Goal: Information Seeking & Learning: Learn about a topic

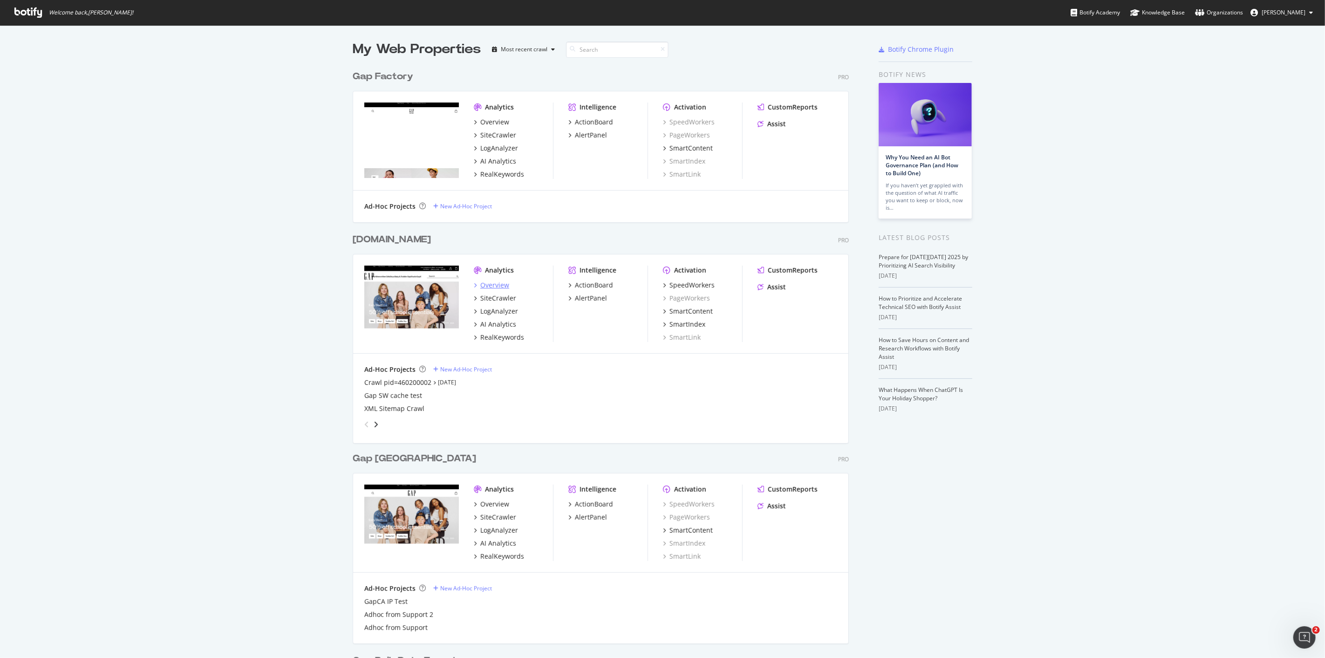
click at [492, 284] on div "Overview" at bounding box center [494, 284] width 29 height 9
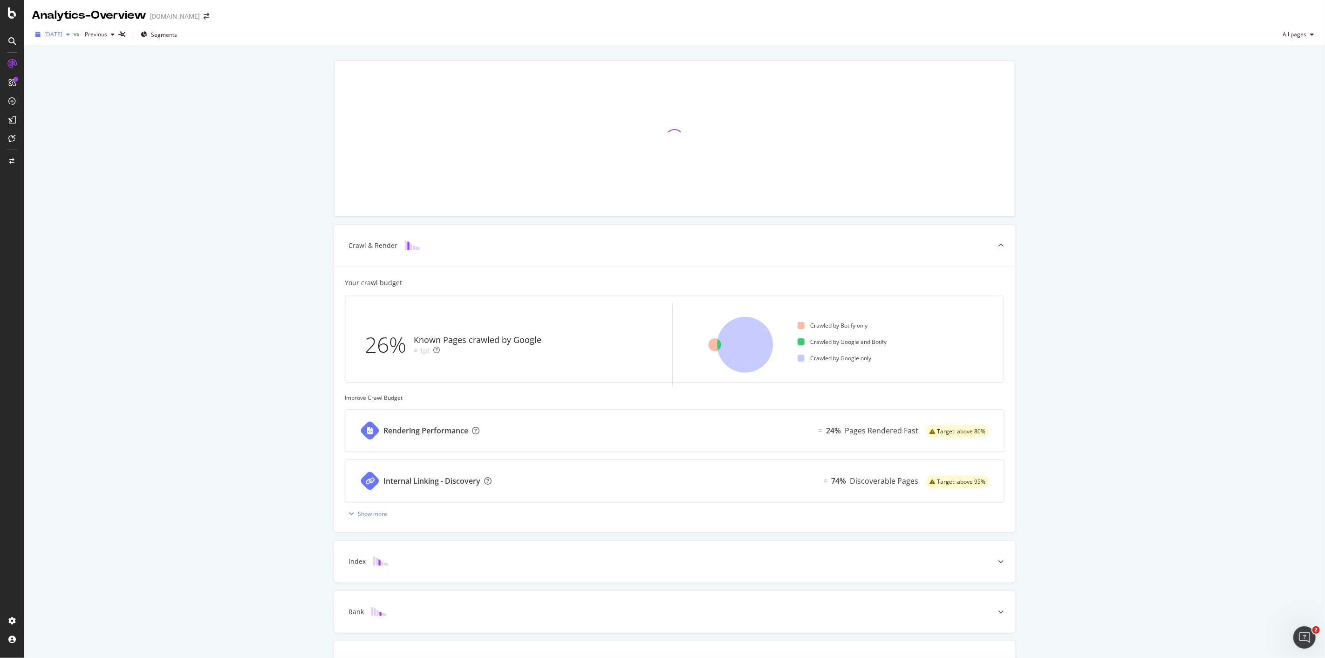
click at [70, 34] on icon "button" at bounding box center [68, 35] width 4 height 6
click at [232, 95] on div "Crawl & Render Your crawl budget 26% Known Pages crawled by Google 1pt Crawled …" at bounding box center [674, 384] width 1301 height 677
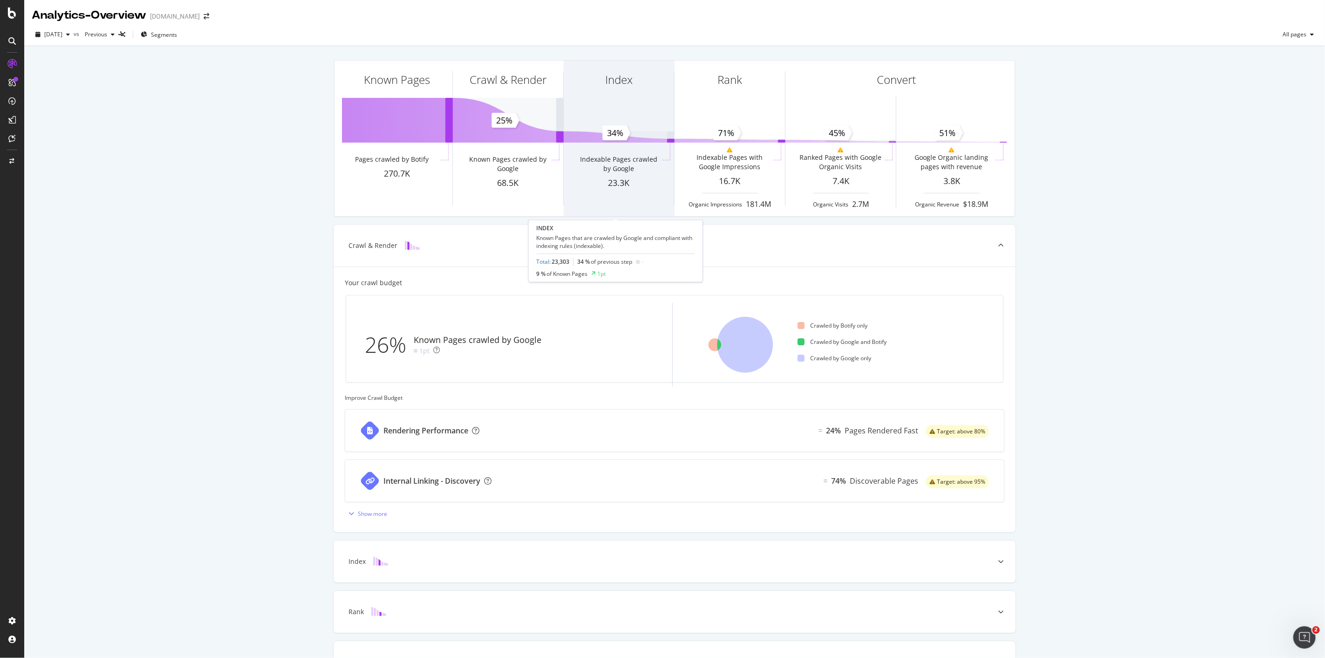
click at [614, 166] on div "Indexable Pages crawled by Google" at bounding box center [618, 164] width 83 height 19
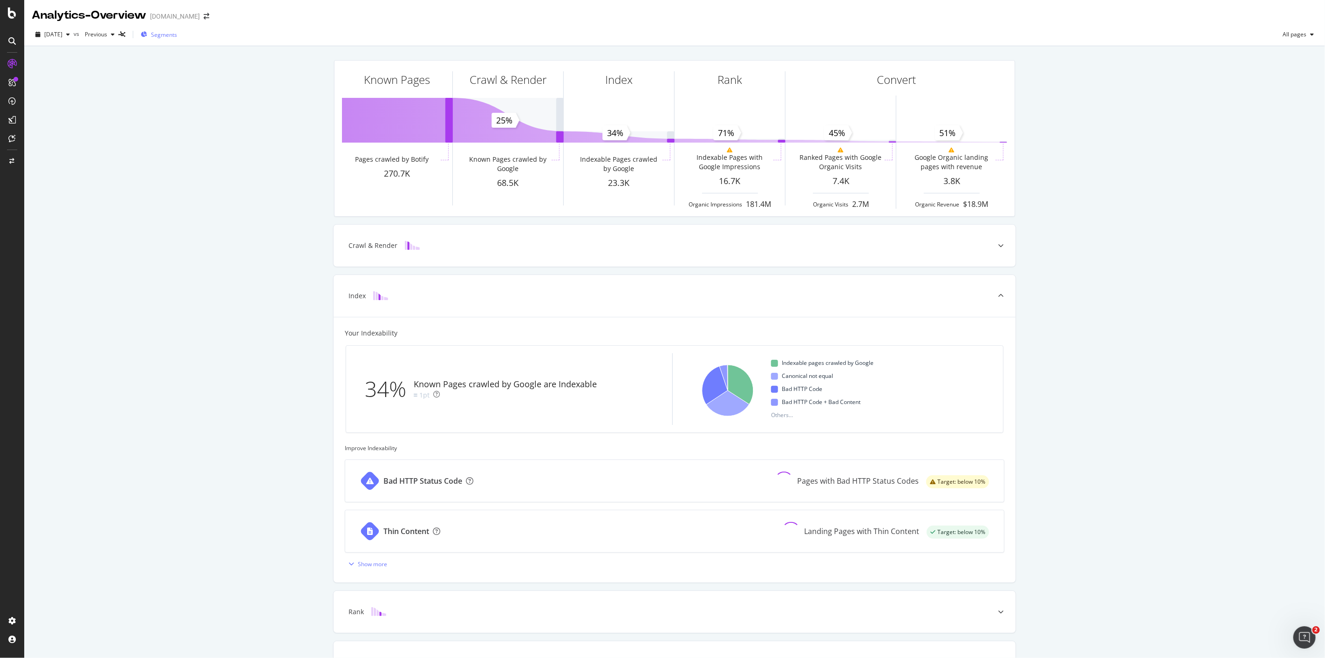
click at [172, 37] on span "Segments" at bounding box center [164, 35] width 26 height 8
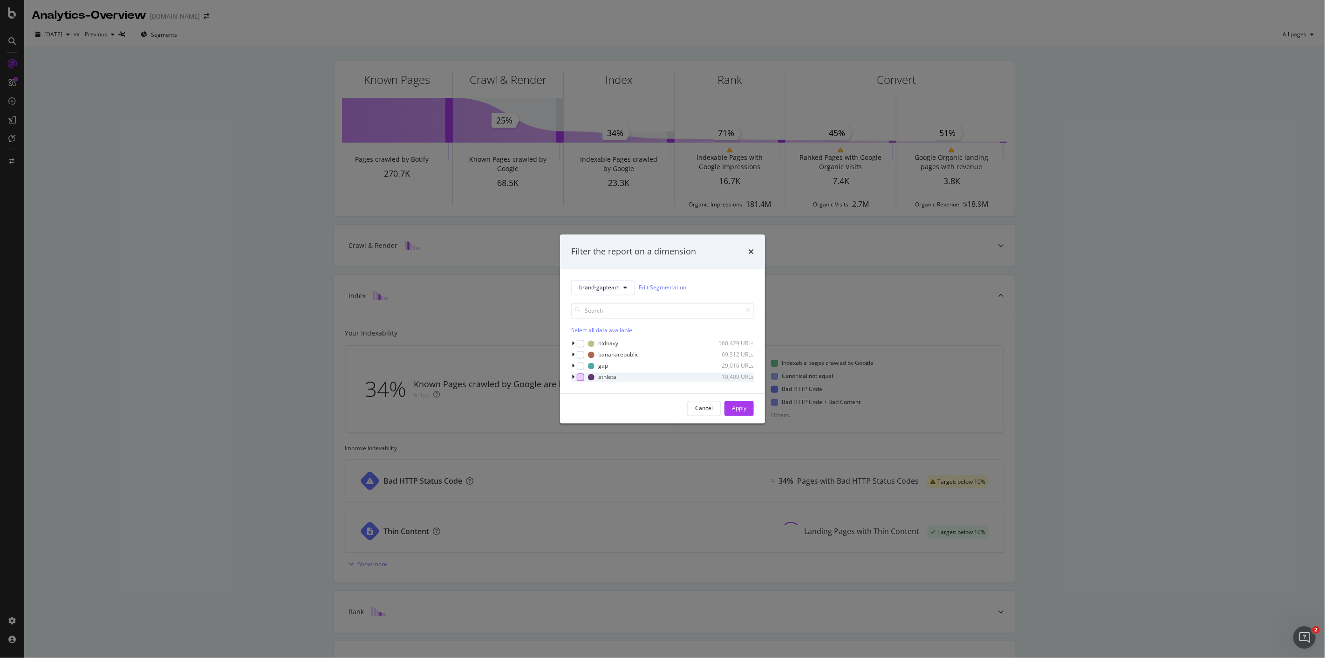
click at [580, 376] on div "modal" at bounding box center [580, 376] width 7 height 7
click at [739, 411] on div "Apply" at bounding box center [739, 408] width 14 height 8
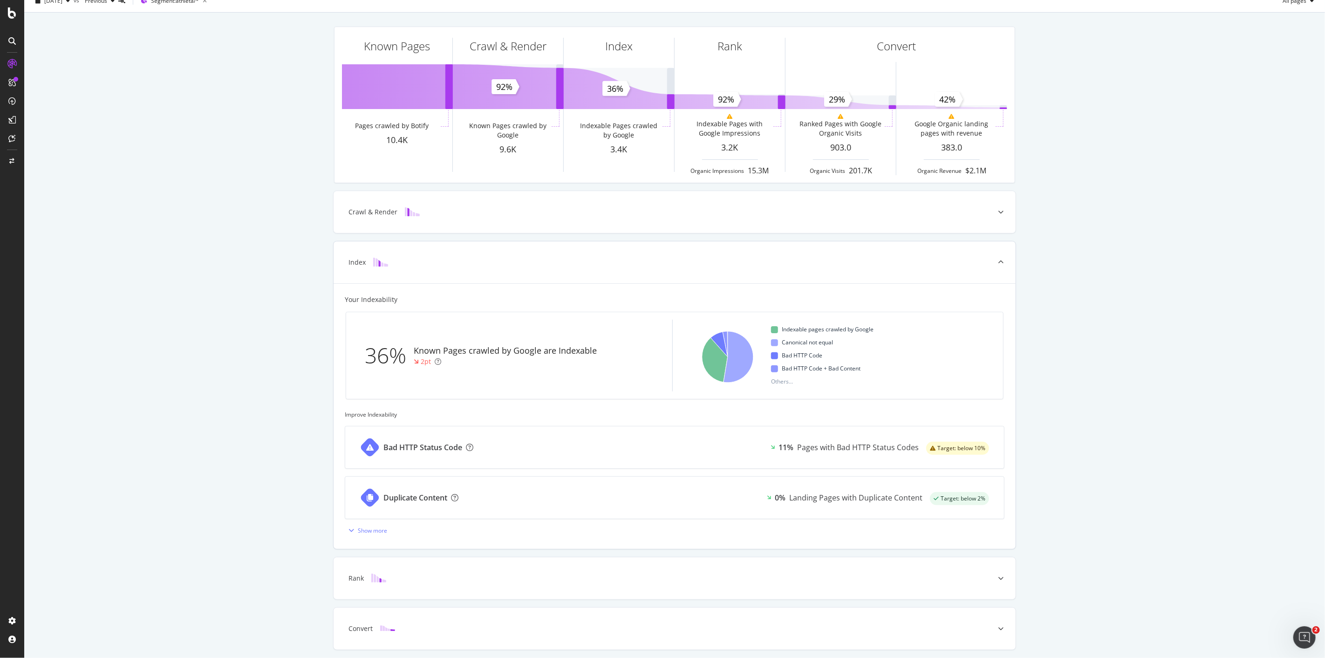
scroll to position [52, 0]
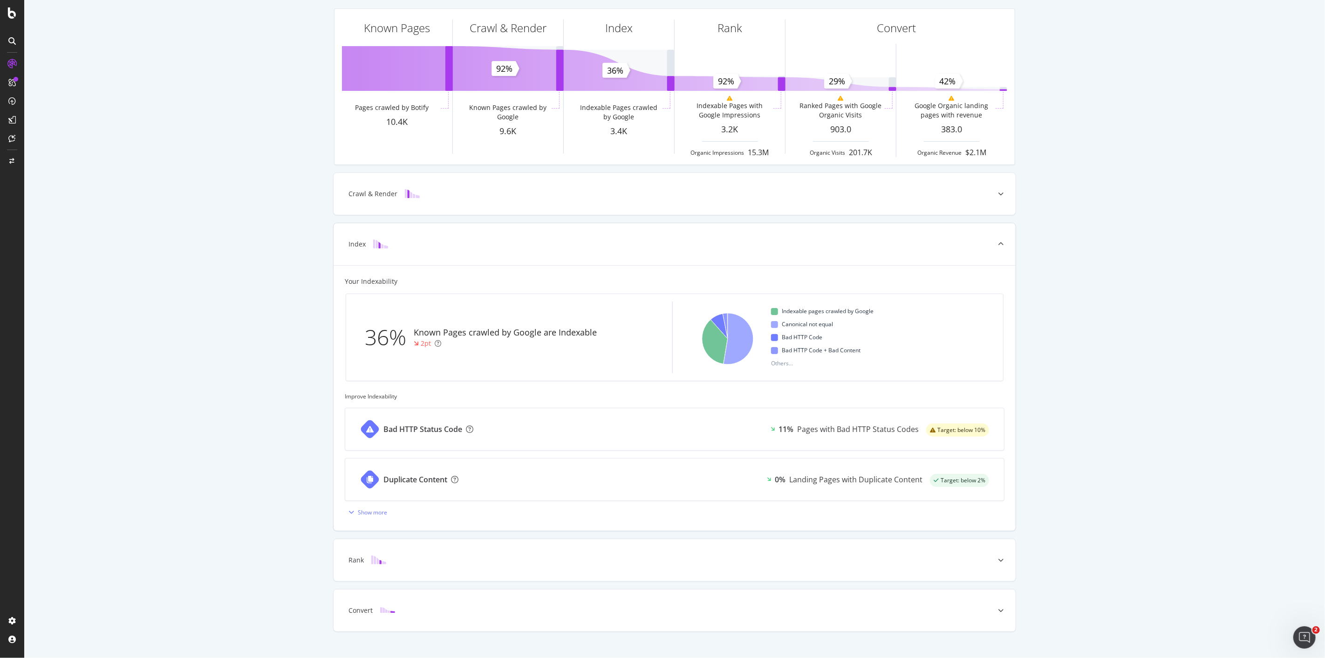
click at [440, 429] on div "Bad HTTP Status Code" at bounding box center [422, 429] width 79 height 11
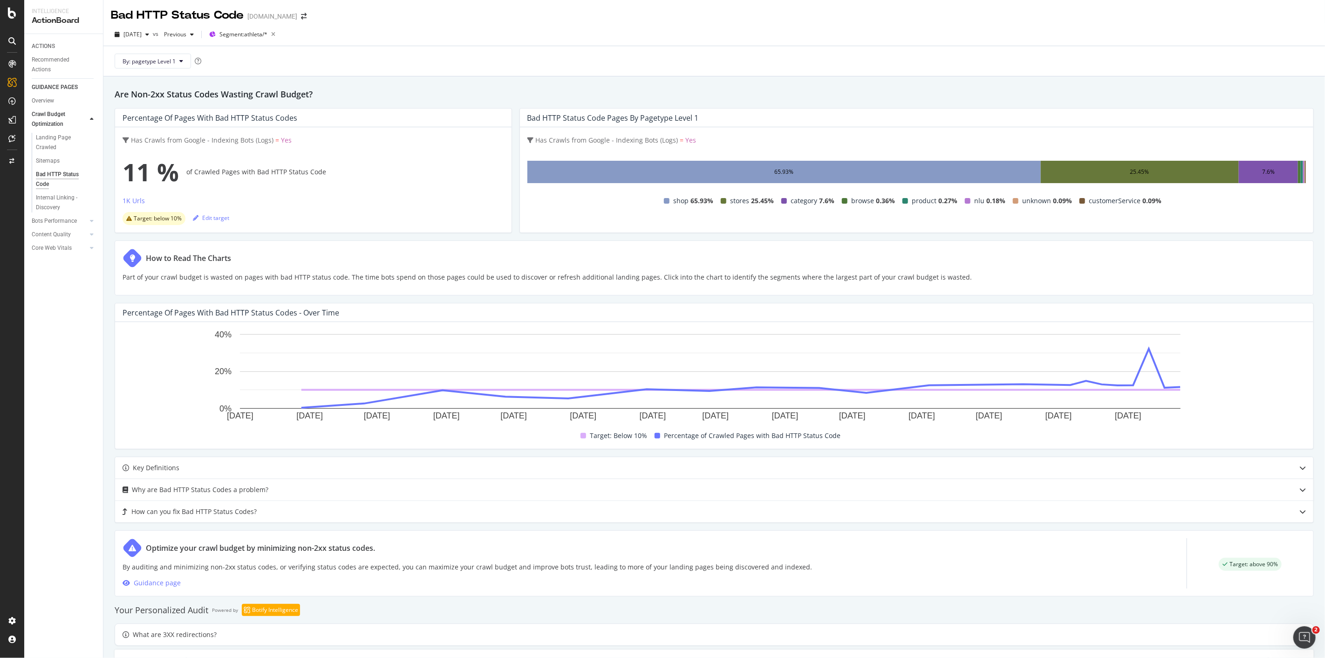
click at [902, 201] on span at bounding box center [905, 201] width 6 height 6
click at [48, 43] on div "ACTIONS" at bounding box center [43, 46] width 23 height 10
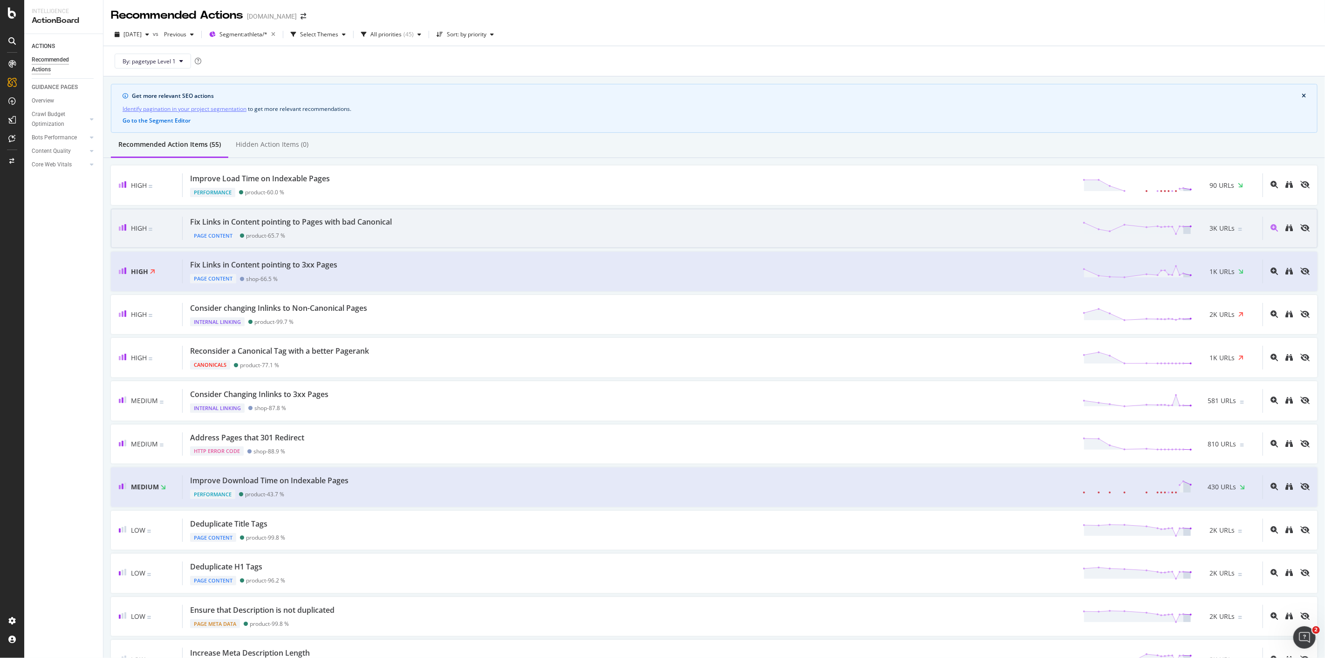
click at [304, 228] on div "Page Content product - 65.7 %" at bounding box center [292, 233] width 205 height 13
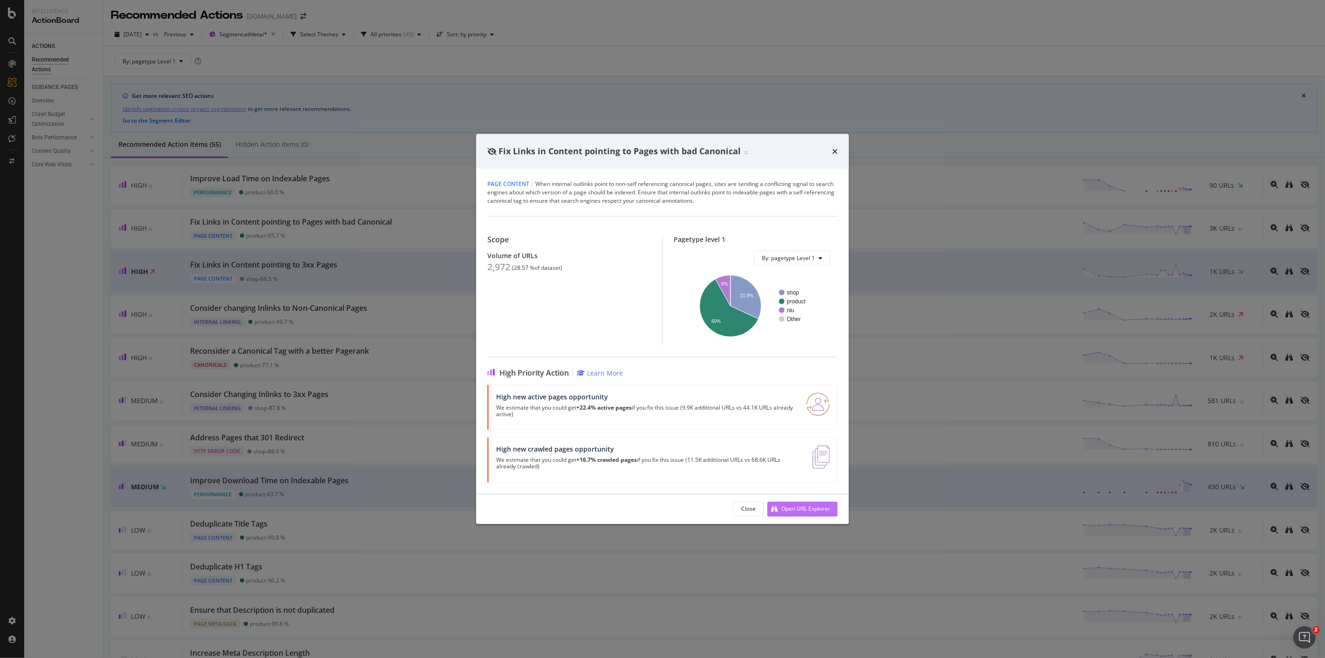
click at [809, 511] on div "Open URL Explorer" at bounding box center [805, 509] width 49 height 8
click at [836, 150] on icon "times" at bounding box center [835, 150] width 6 height 7
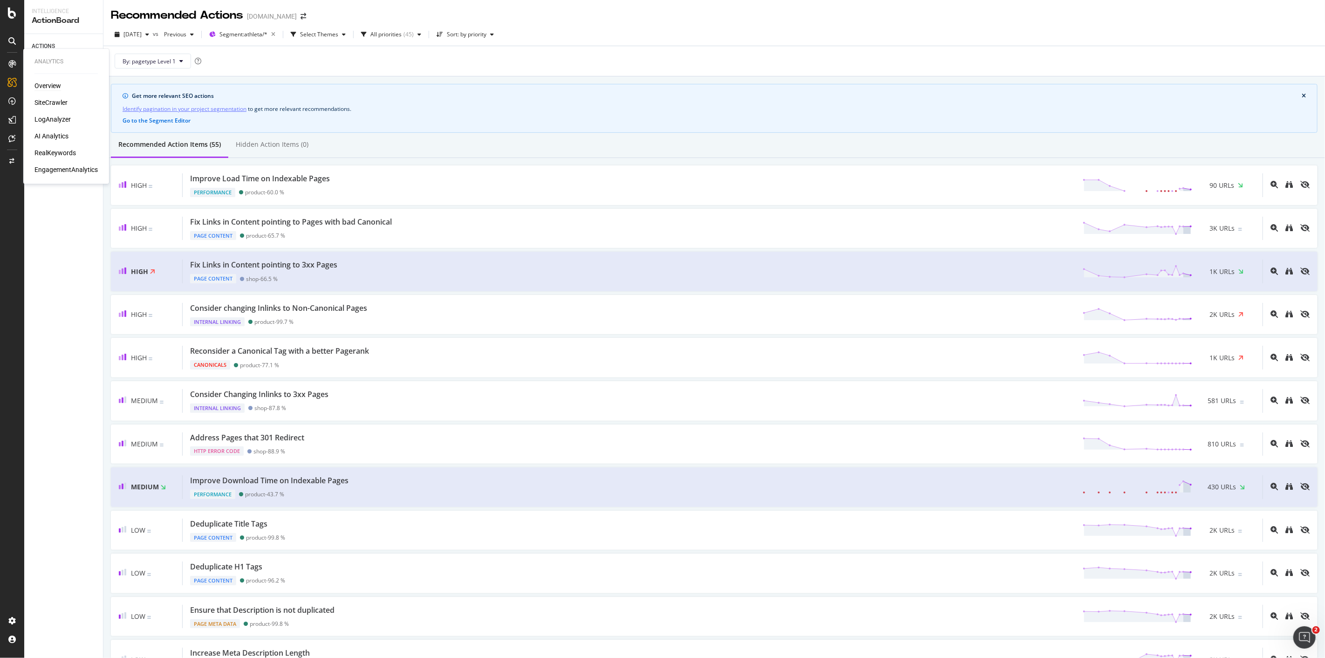
click at [43, 86] on div "Overview" at bounding box center [47, 86] width 27 height 9
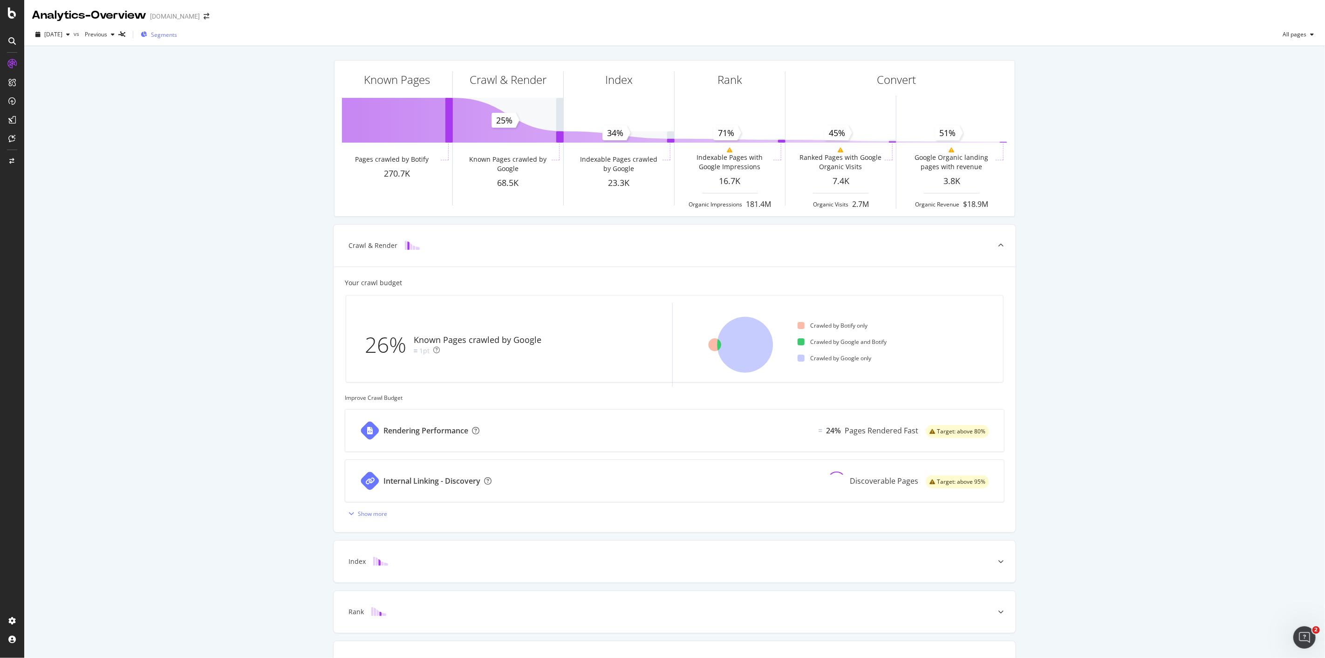
click at [177, 34] on span "Segments" at bounding box center [164, 35] width 26 height 8
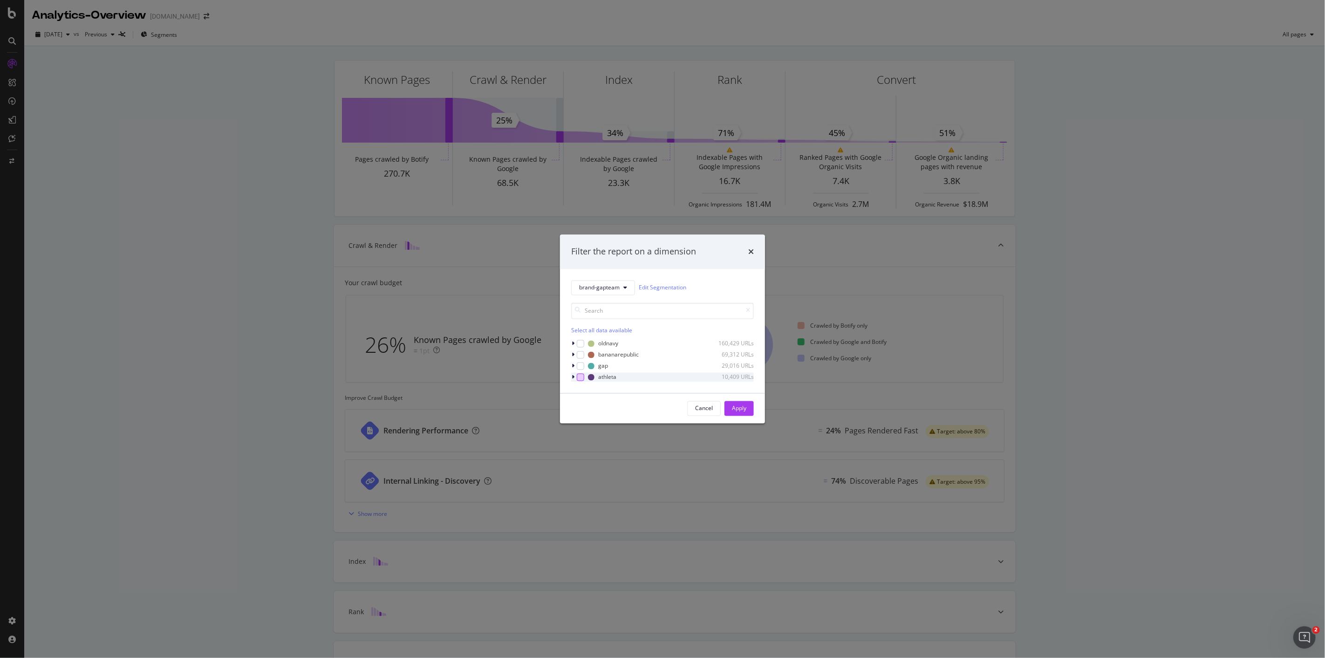
click at [579, 379] on div "modal" at bounding box center [580, 376] width 7 height 7
click at [746, 411] on div "Apply" at bounding box center [739, 408] width 14 height 8
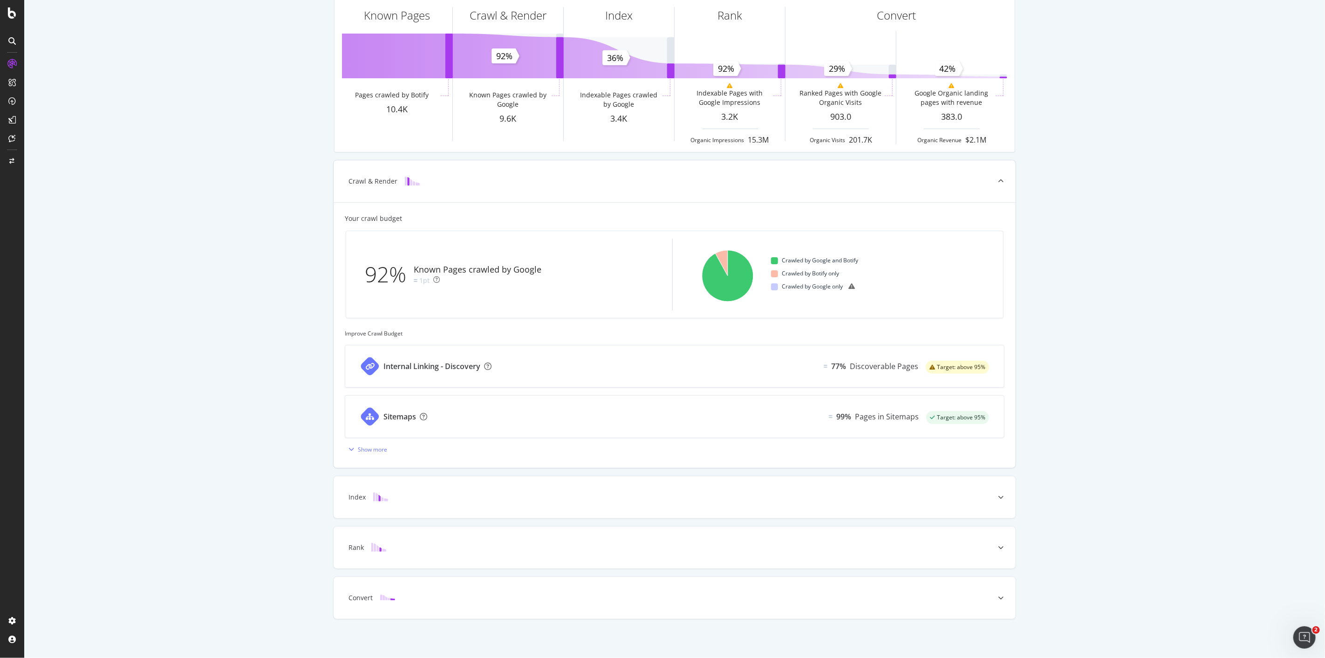
scroll to position [66, 0]
click at [991, 499] on div at bounding box center [1001, 496] width 30 height 42
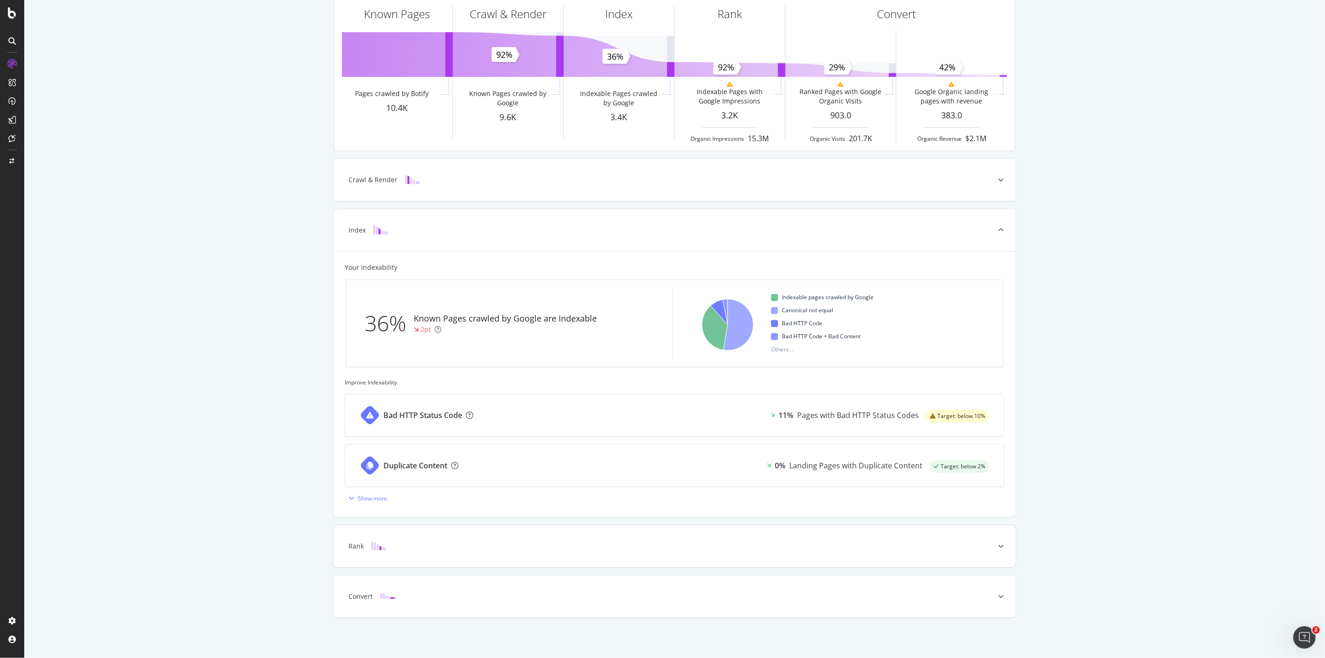
click at [998, 545] on icon at bounding box center [1001, 546] width 6 height 6
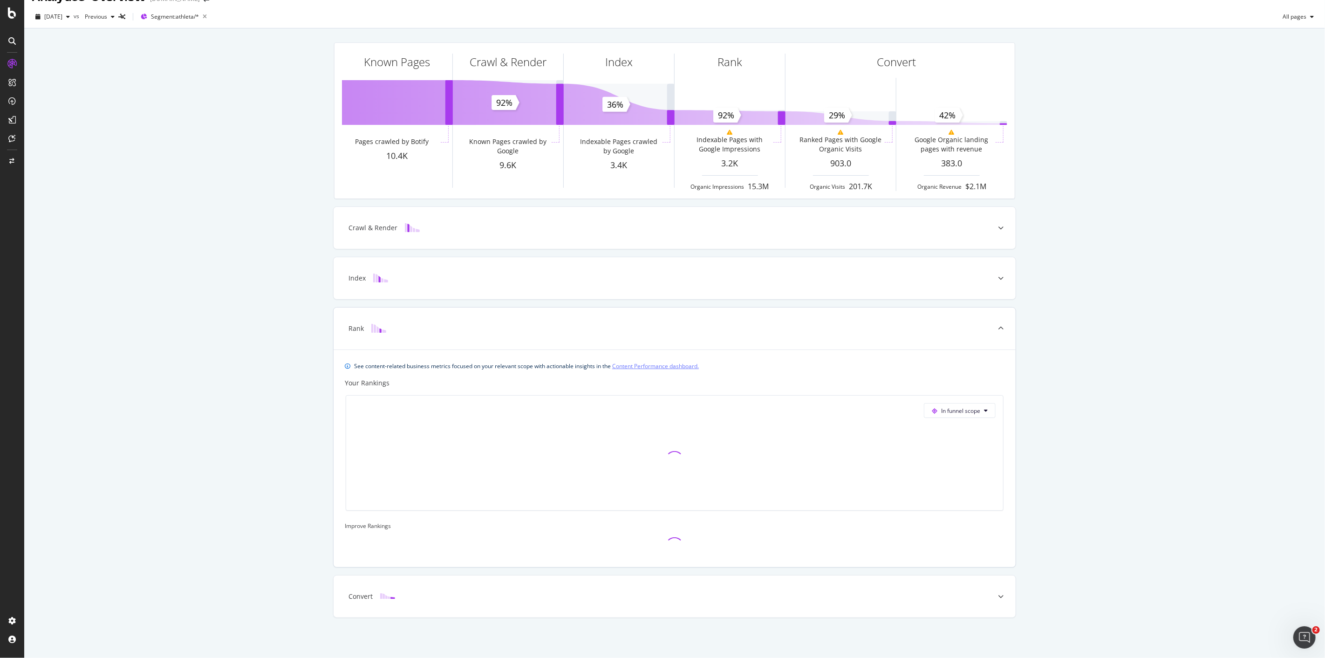
scroll to position [0, 0]
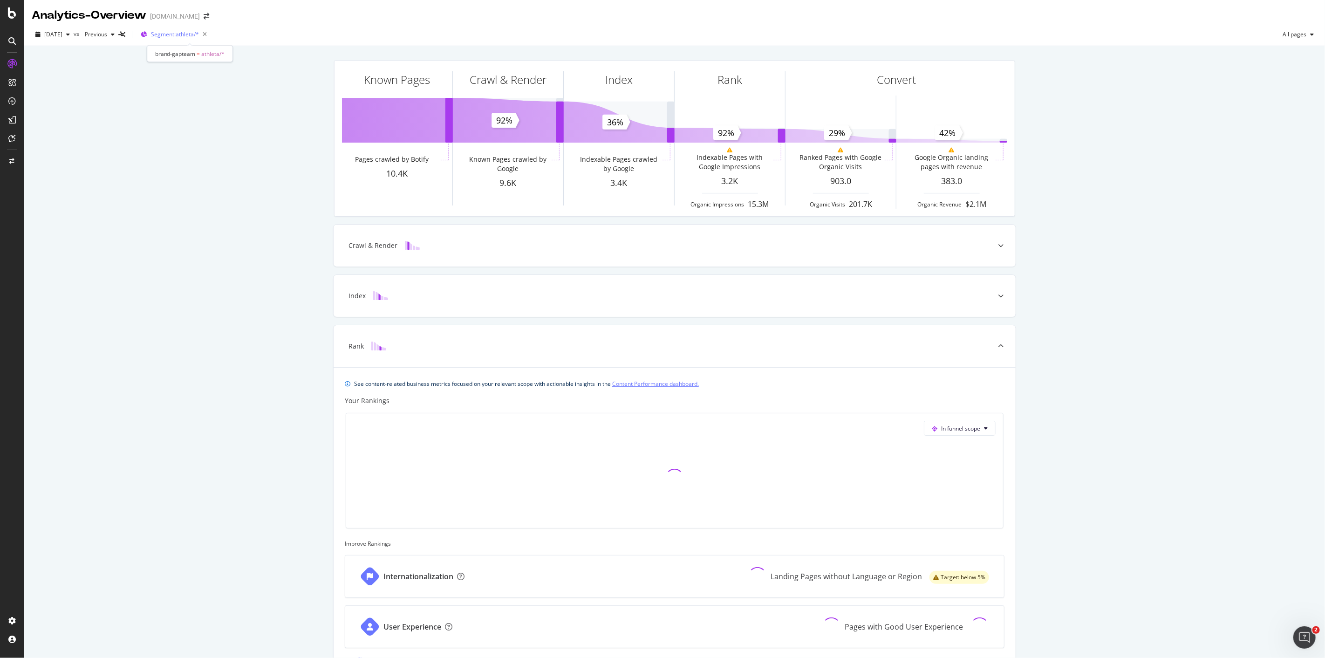
click at [199, 34] on span "Segment: athleta/*" at bounding box center [175, 34] width 48 height 8
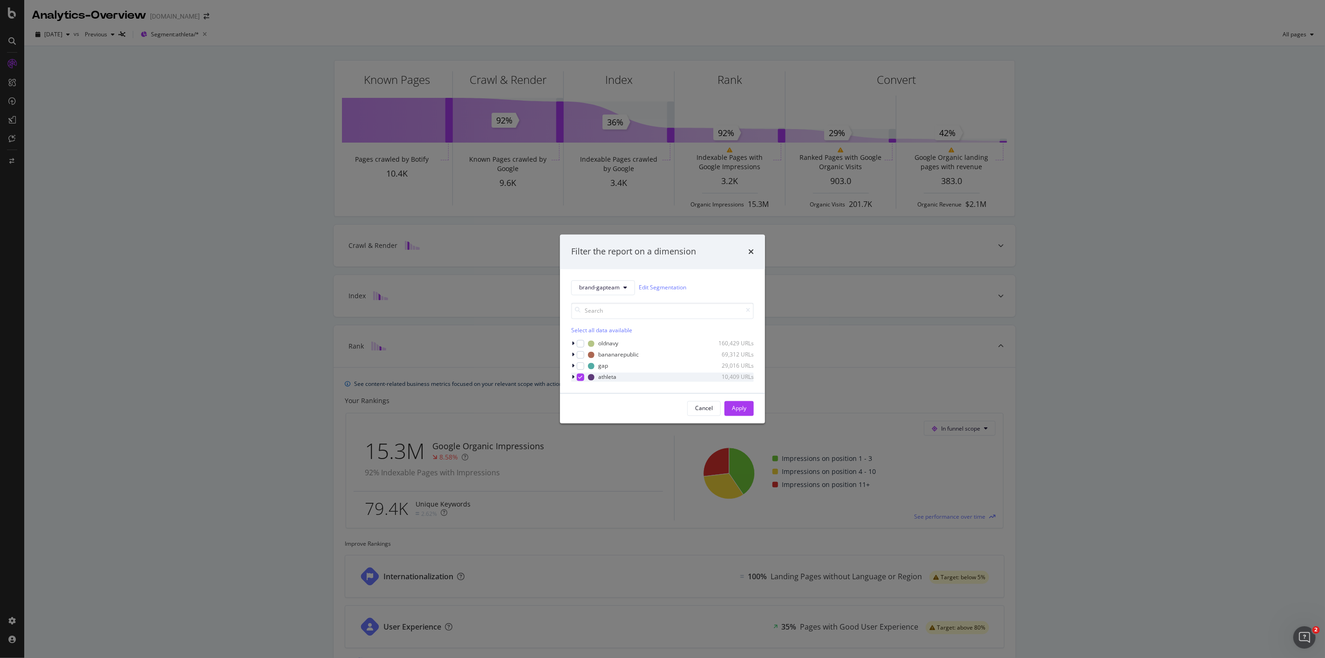
click at [571, 375] on div "modal" at bounding box center [574, 376] width 6 height 9
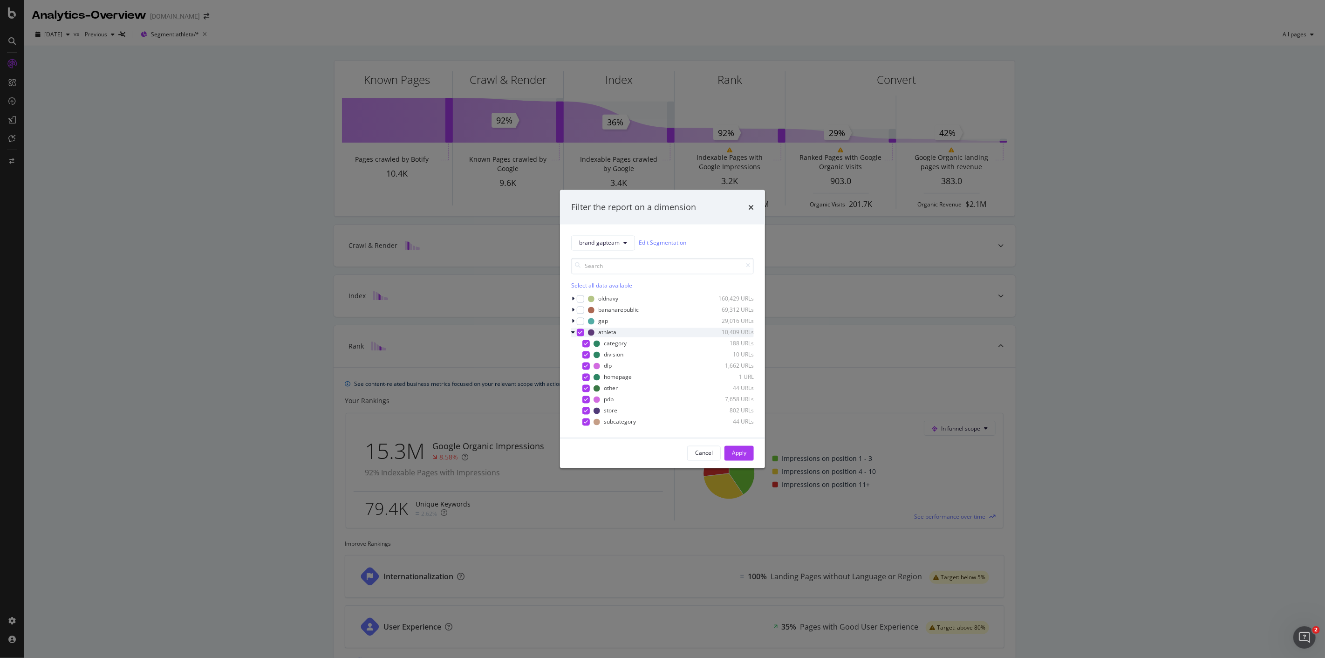
click at [579, 334] on icon "modal" at bounding box center [581, 332] width 4 height 5
click at [588, 399] on div "modal" at bounding box center [585, 398] width 7 height 7
click at [746, 449] on div "Apply" at bounding box center [739, 453] width 14 height 8
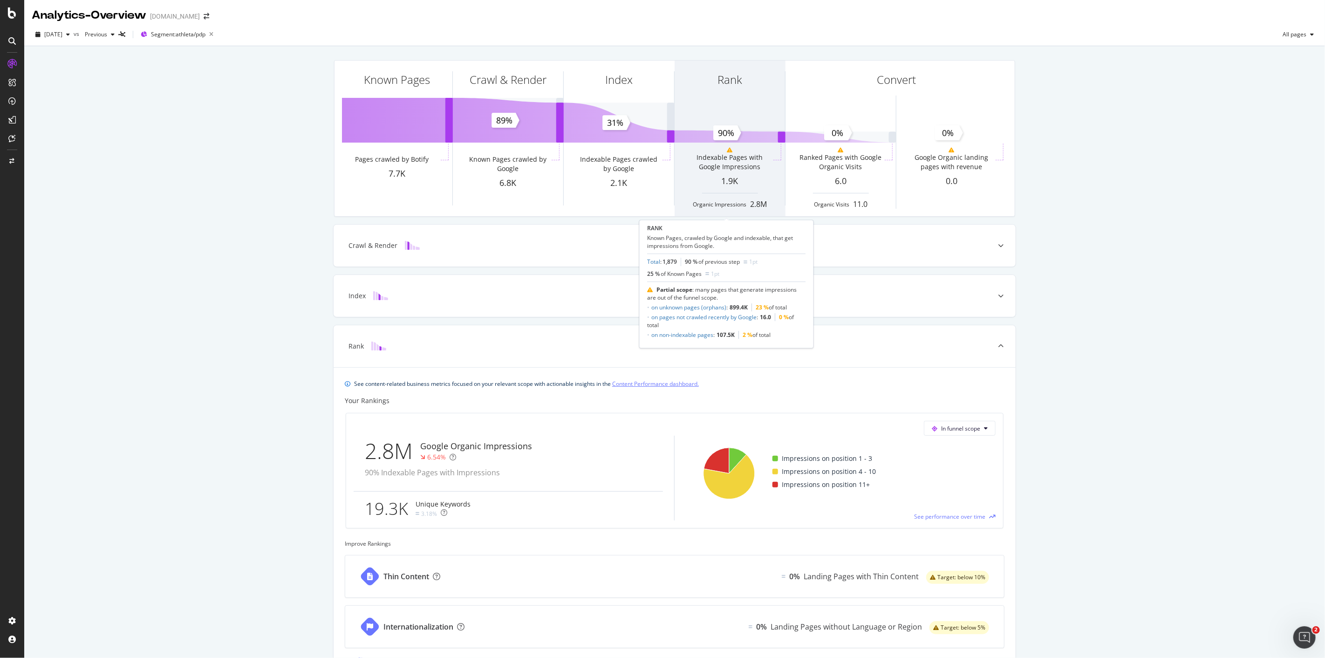
click at [726, 136] on div "Rank Indexable Pages with Google Impressions 1.9K Organic Impressions 2.8M" at bounding box center [729, 139] width 110 height 156
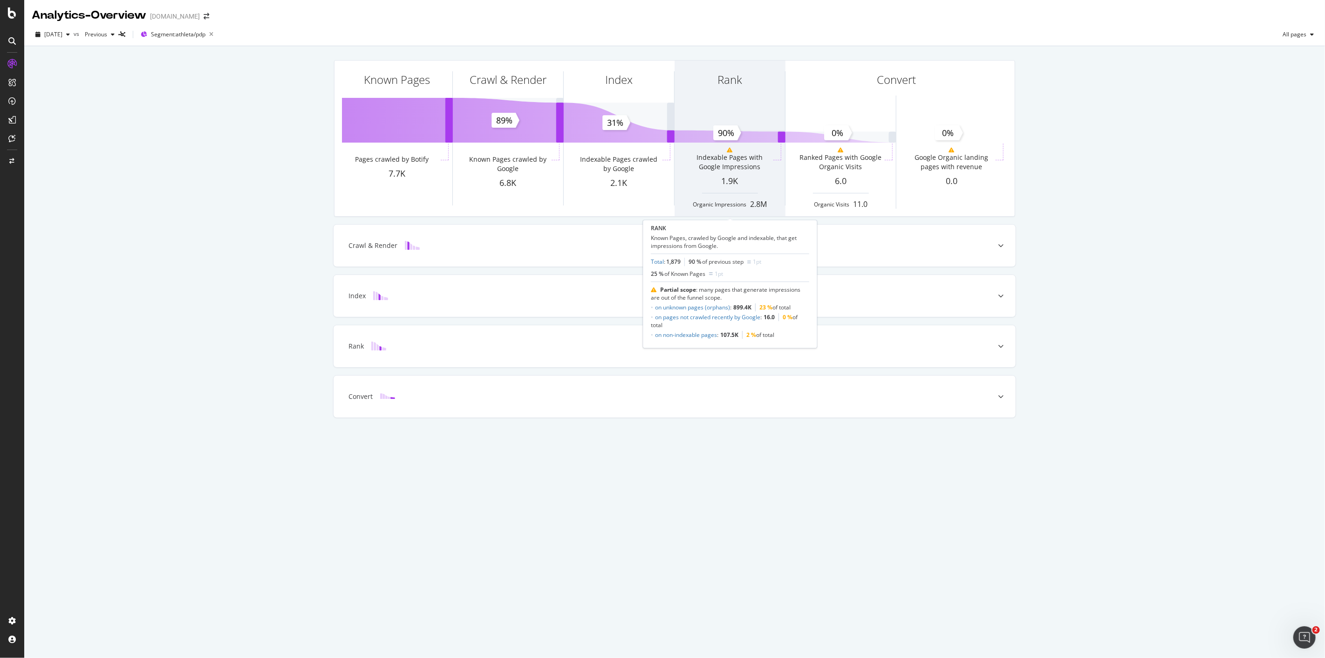
click at [731, 171] on div "Indexable Pages with Google Impressions" at bounding box center [729, 161] width 83 height 28
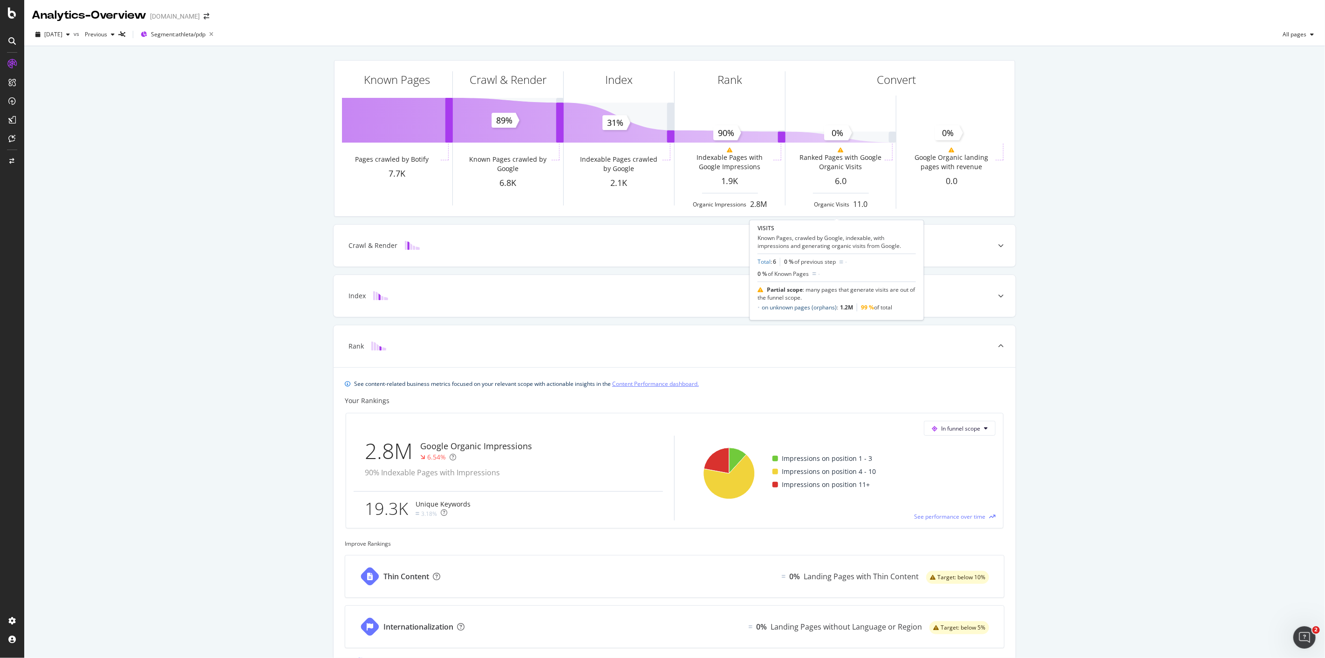
click at [814, 307] on link "on unknown pages (orphans)" at bounding box center [799, 307] width 75 height 8
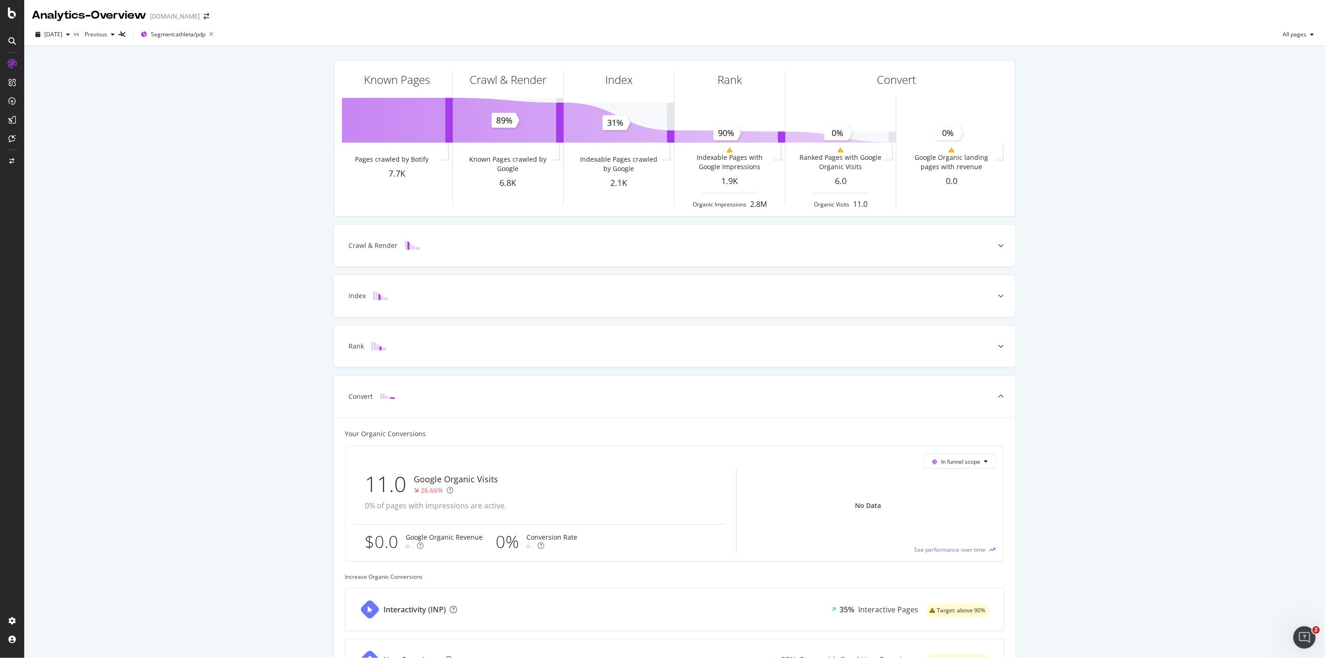
scroll to position [1, 0]
click at [164, 30] on div "Segment: athleta/pdp" at bounding box center [179, 34] width 76 height 14
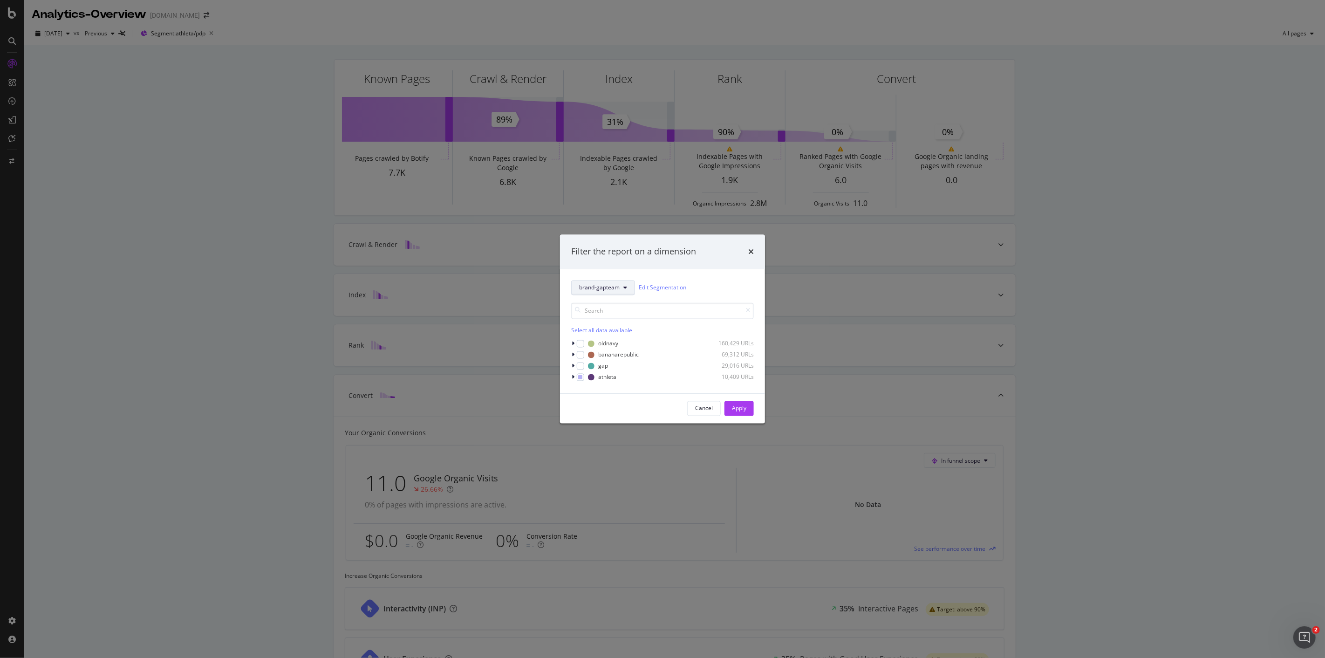
click at [597, 286] on span "brand-gapteam" at bounding box center [599, 288] width 41 height 8
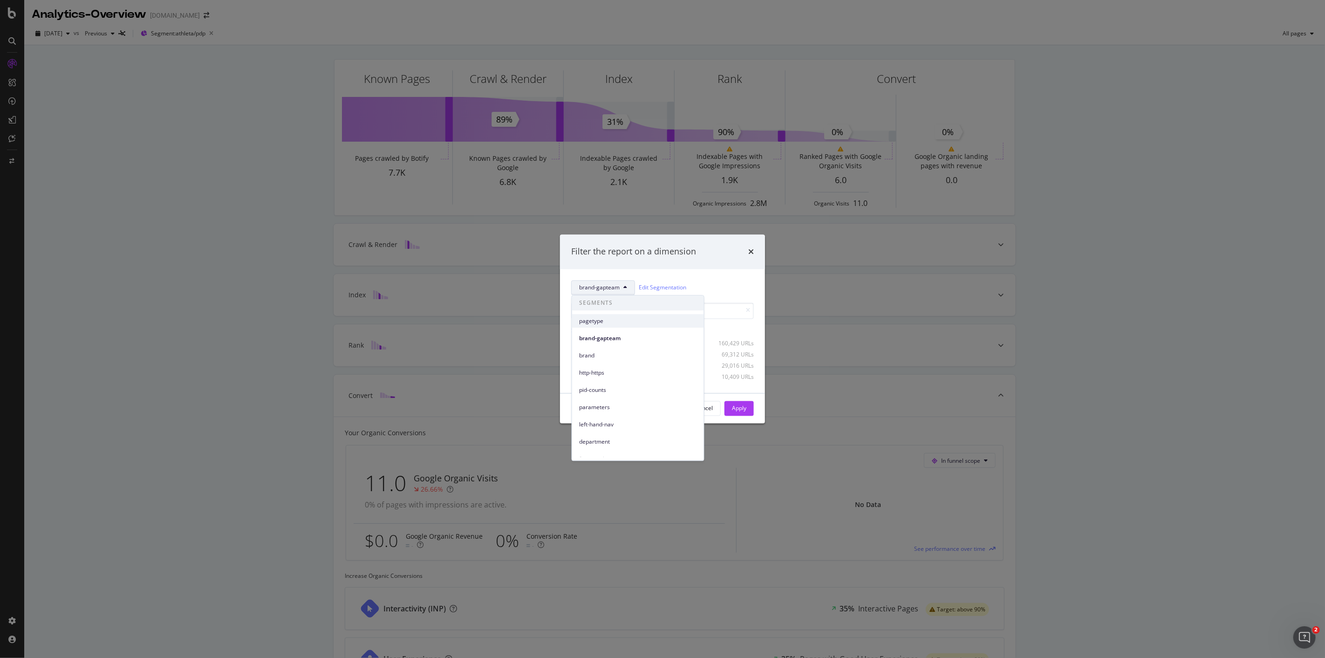
click at [602, 323] on span "pagetype" at bounding box center [637, 321] width 117 height 8
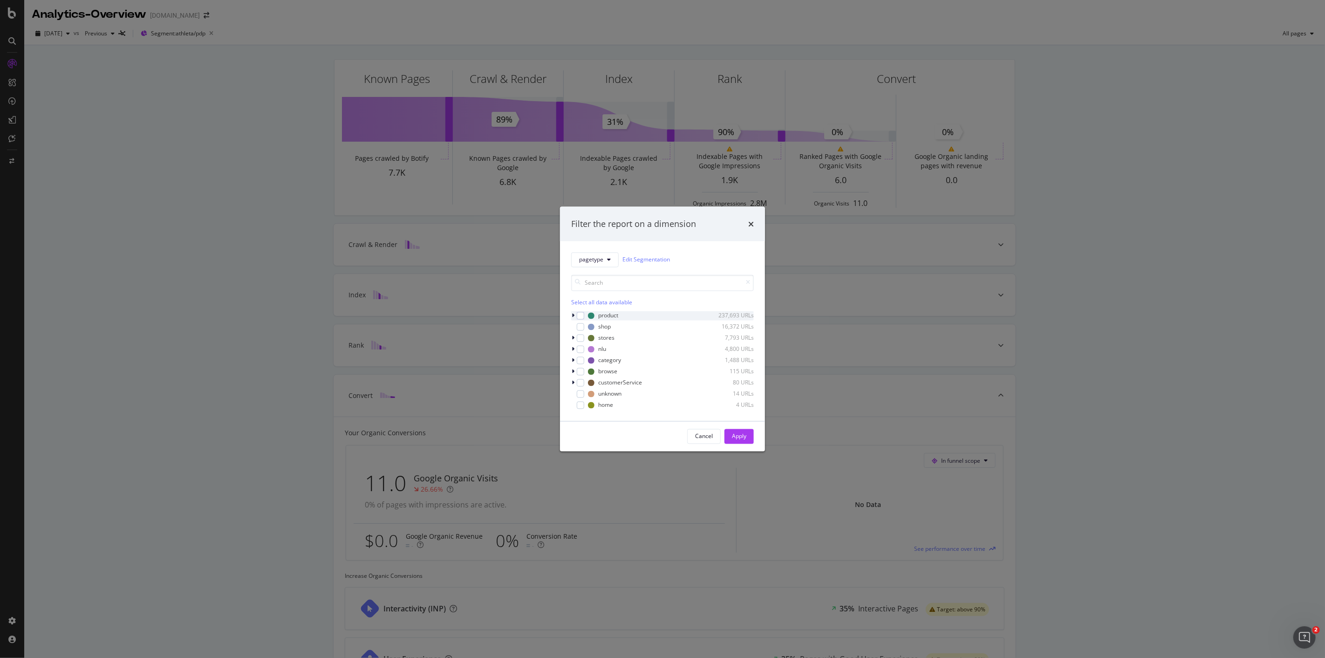
click at [574, 315] on div "modal" at bounding box center [574, 315] width 6 height 9
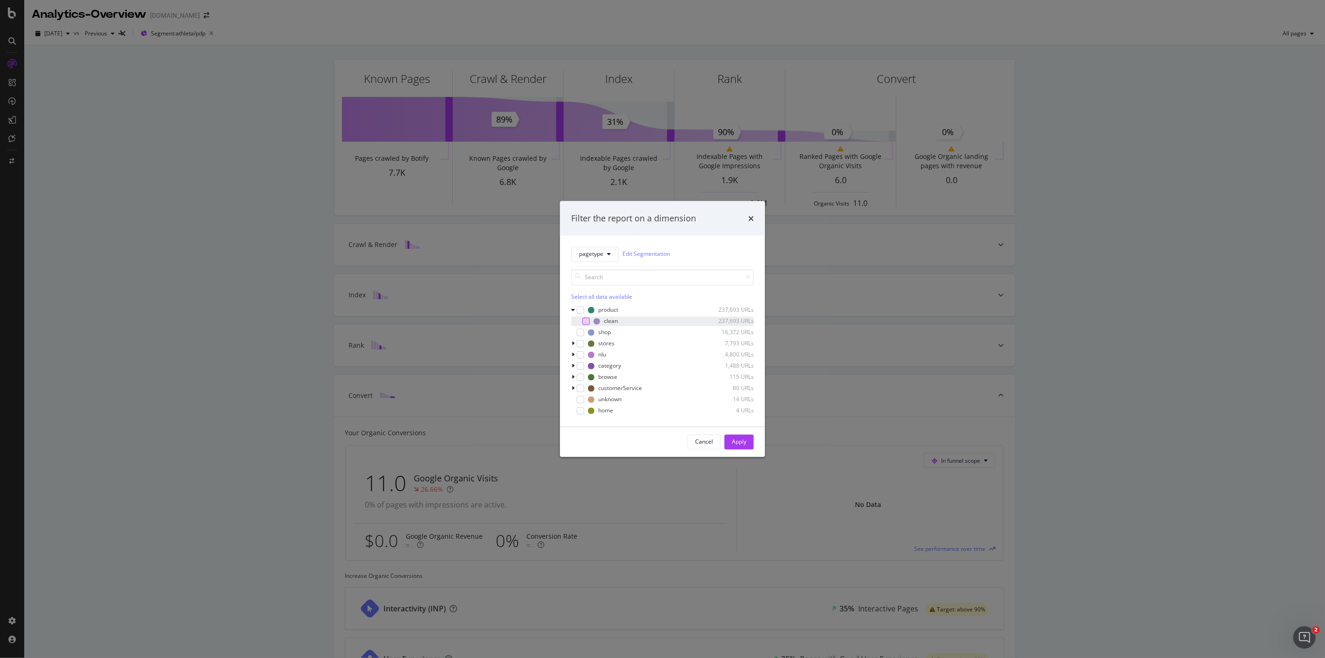
click at [584, 319] on div "modal" at bounding box center [585, 320] width 7 height 7
click at [742, 438] on div "Apply" at bounding box center [739, 442] width 14 height 8
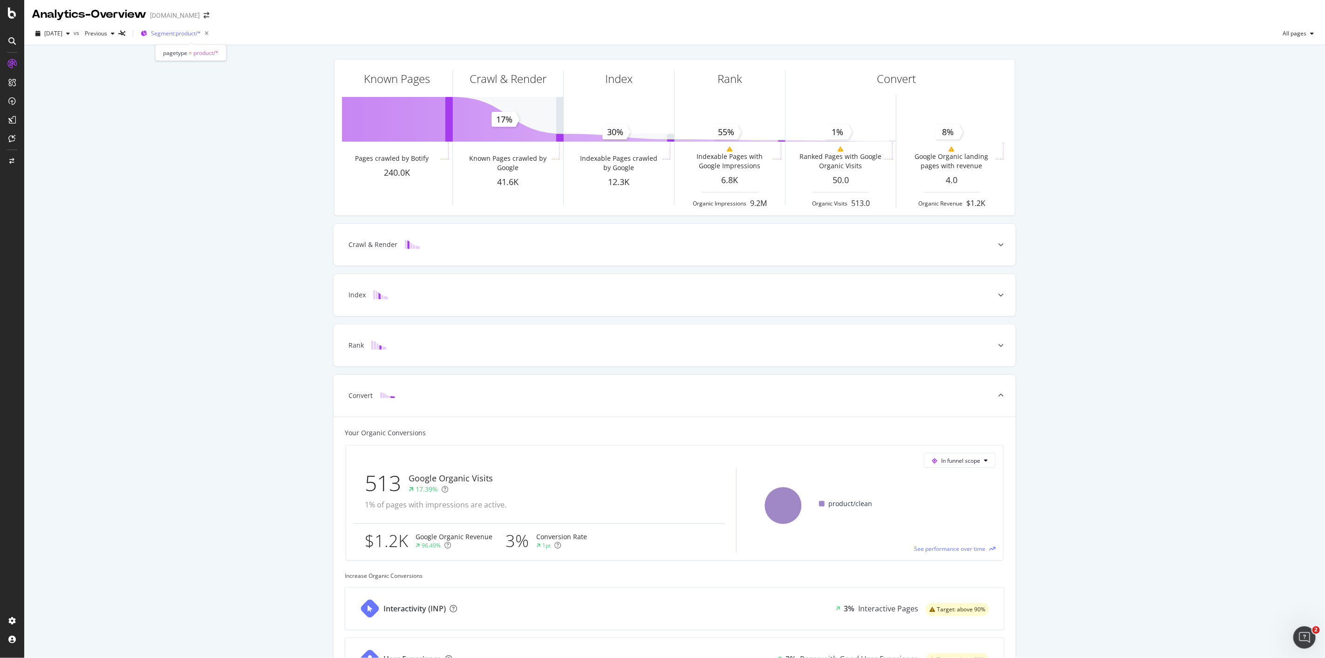
click at [180, 35] on span "Segment: product/*" at bounding box center [176, 33] width 50 height 8
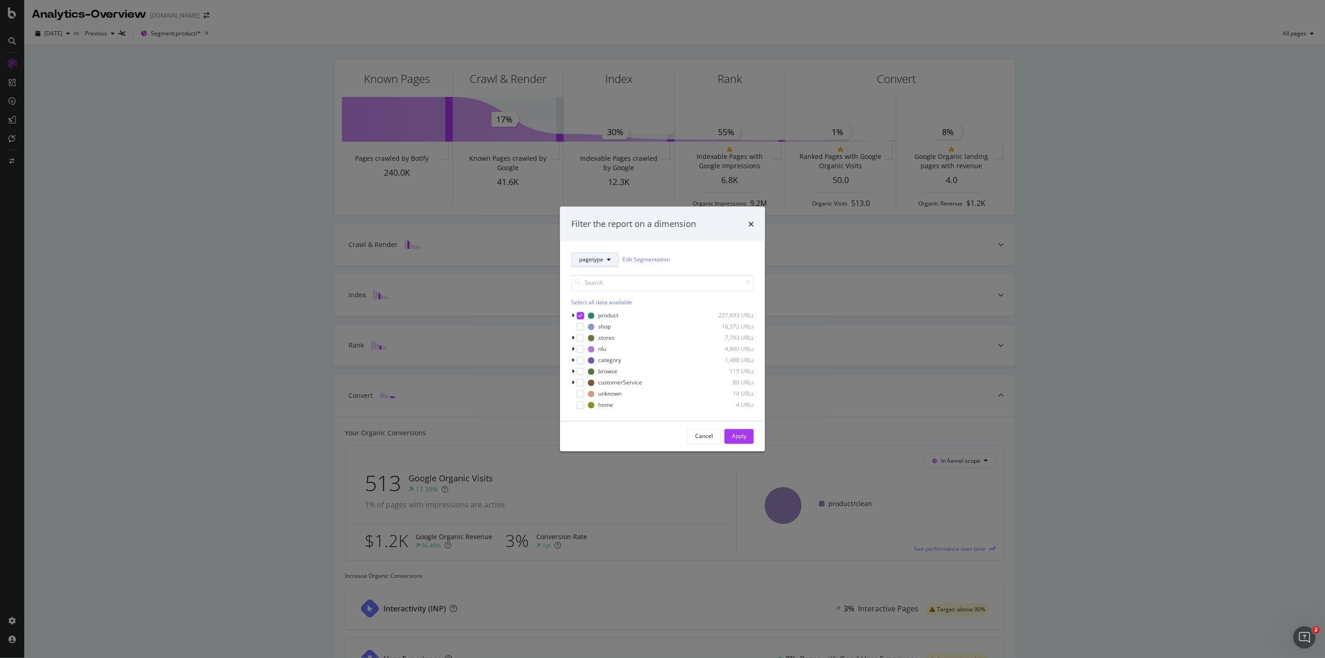
click at [611, 260] on button "pagetype" at bounding box center [595, 259] width 48 height 15
click at [615, 308] on span "brand-gapteam" at bounding box center [637, 310] width 117 height 8
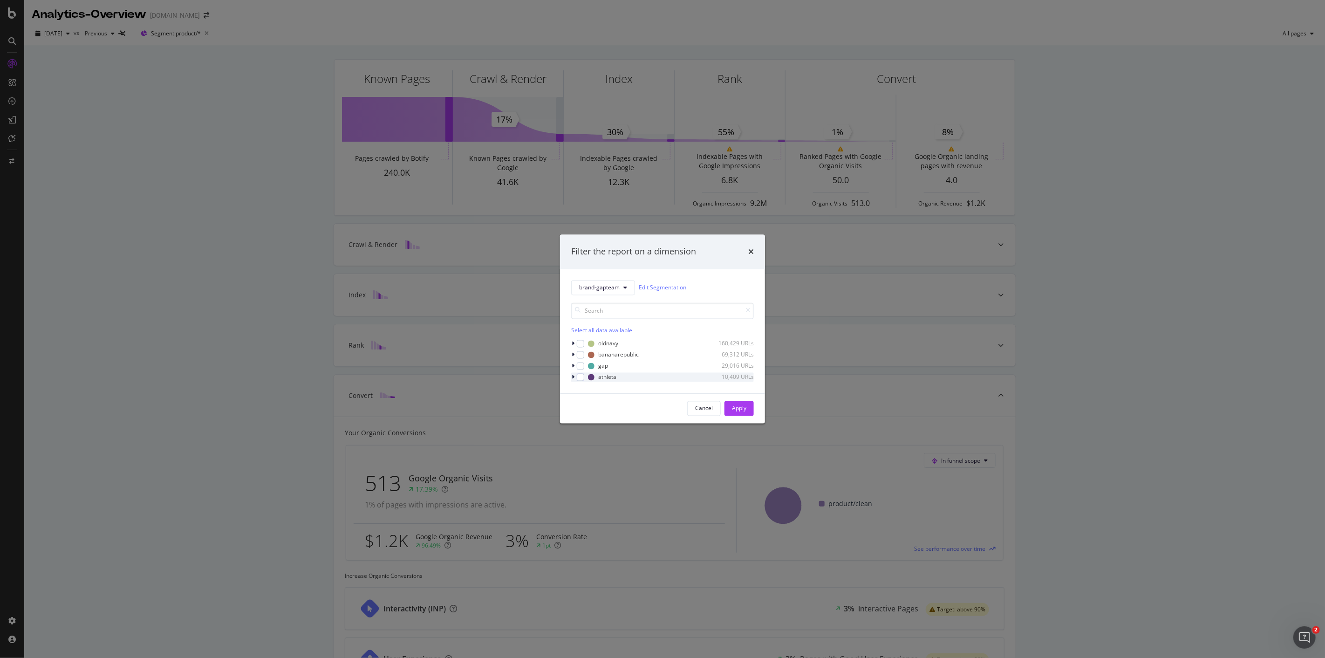
click at [572, 377] on icon "modal" at bounding box center [573, 377] width 3 height 6
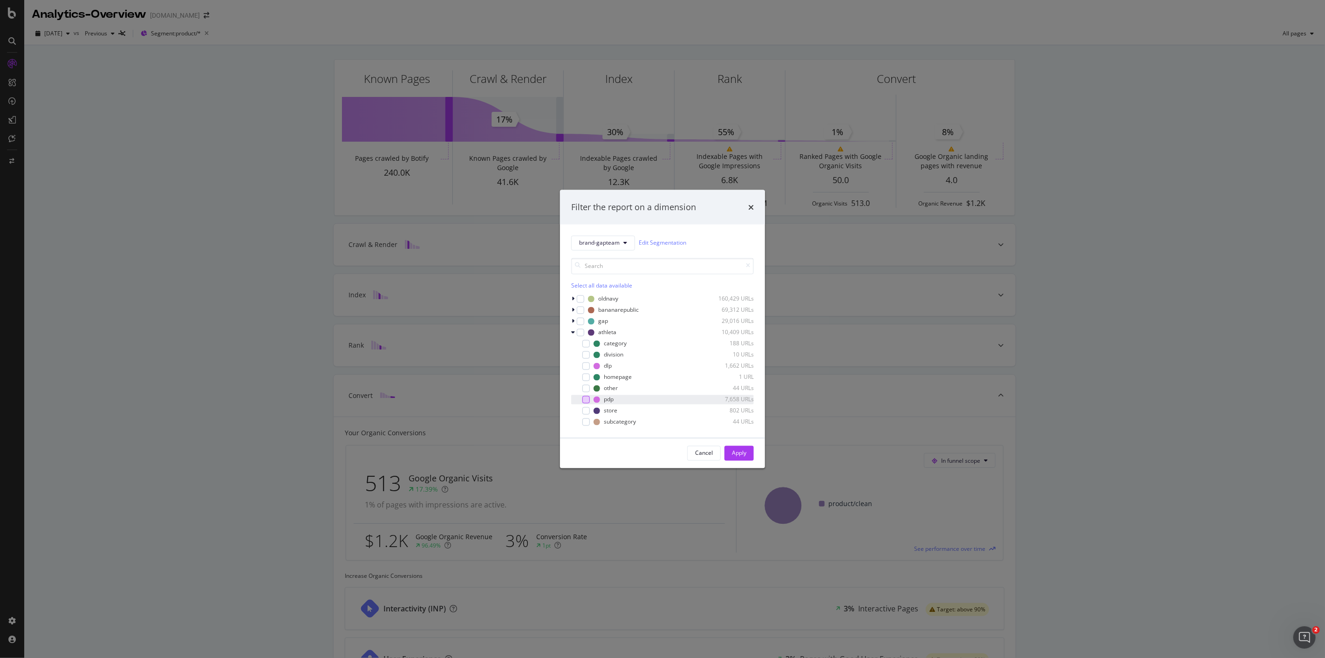
click at [586, 398] on div "modal" at bounding box center [585, 398] width 7 height 7
click at [735, 452] on div "Apply" at bounding box center [739, 453] width 14 height 8
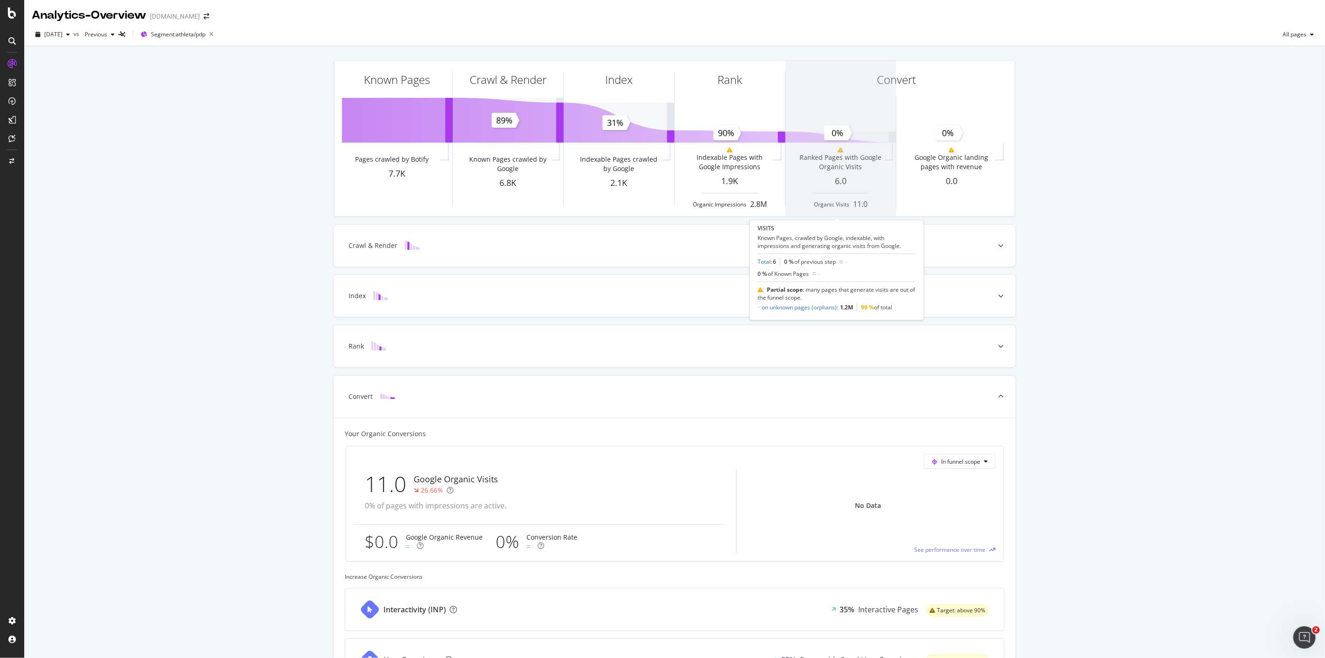
click at [829, 143] on span at bounding box center [840, 139] width 110 height 156
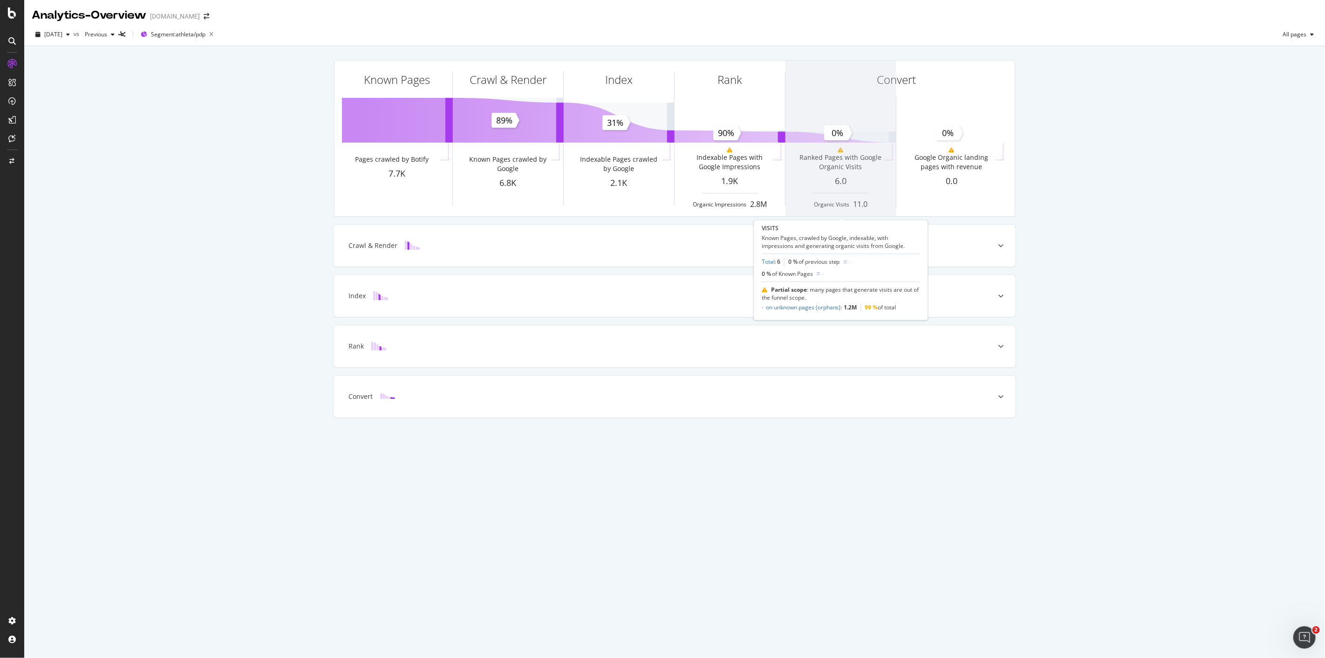
click at [839, 149] on span at bounding box center [840, 139] width 110 height 156
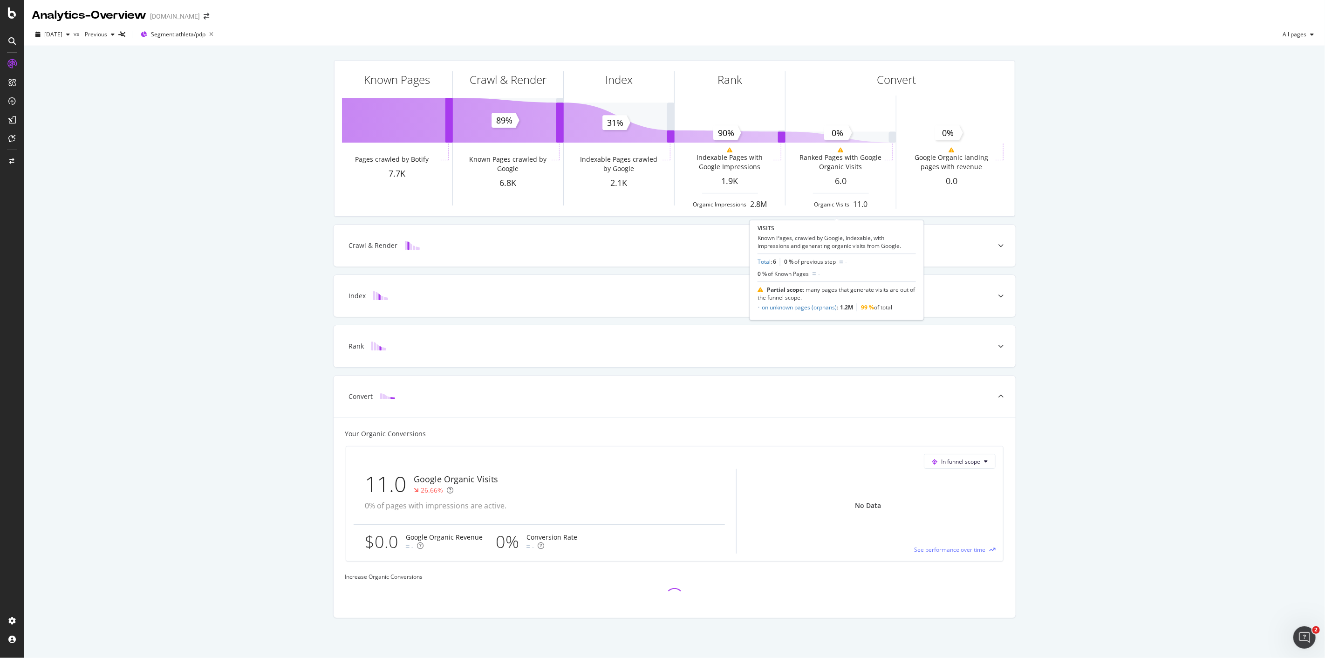
scroll to position [1, 0]
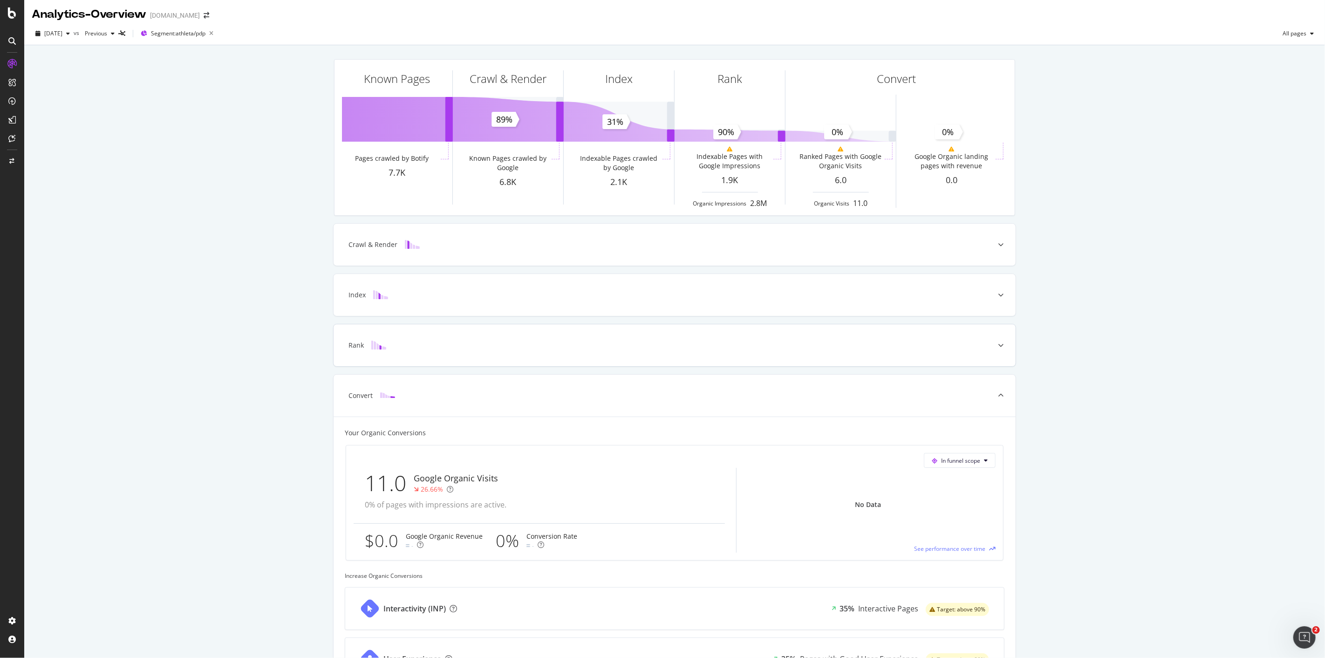
click at [998, 347] on icon at bounding box center [1001, 345] width 6 height 6
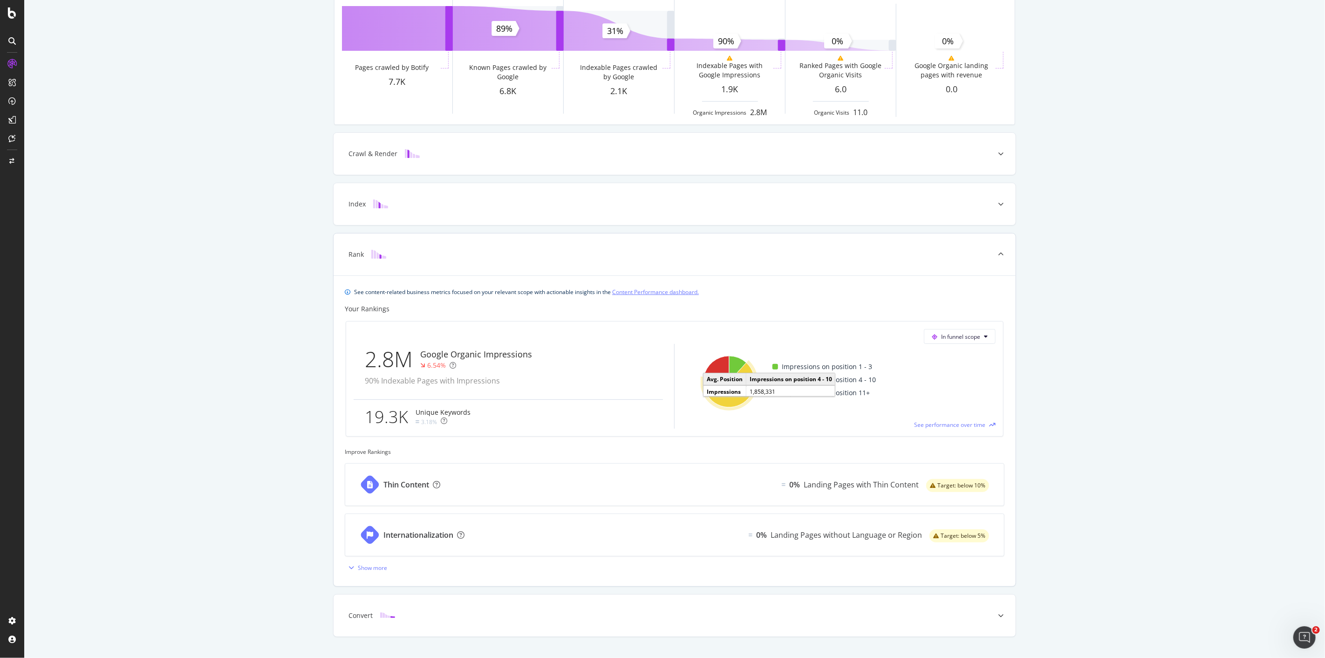
scroll to position [112, 0]
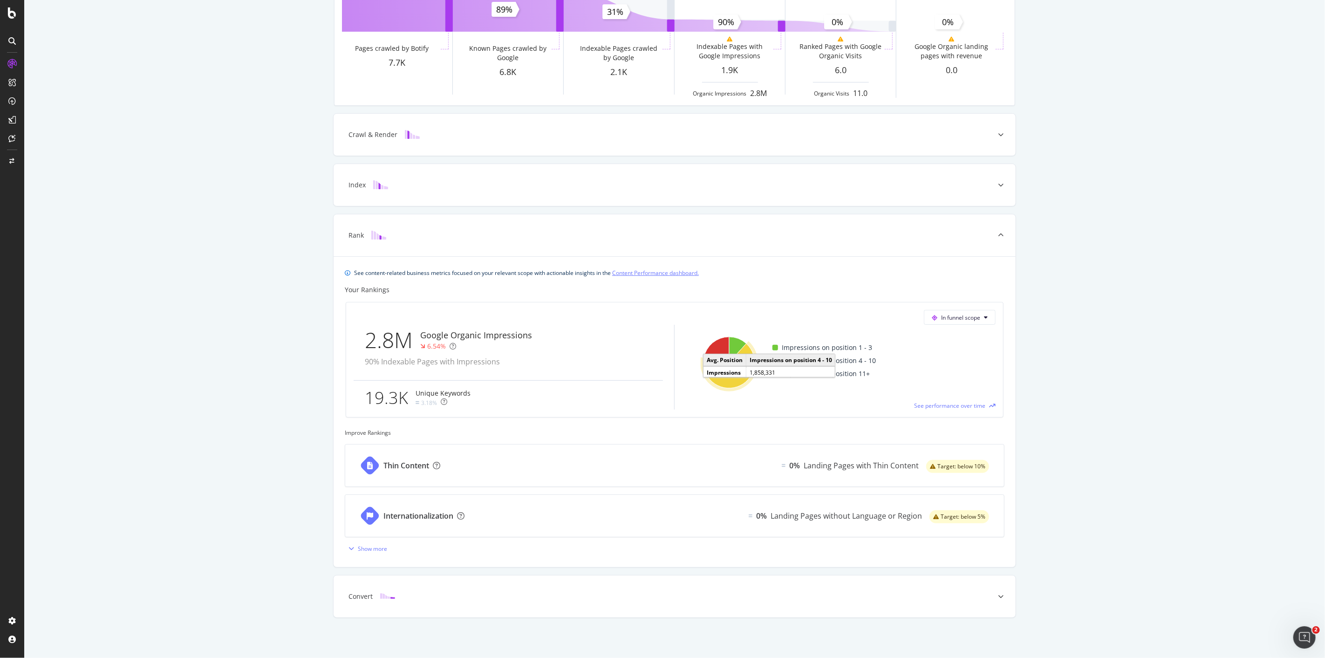
click at [1108, 342] on div "Known Pages Pages crawled by Botify 7.7K Crawl & Render Known Pages crawled by …" at bounding box center [674, 296] width 1301 height 722
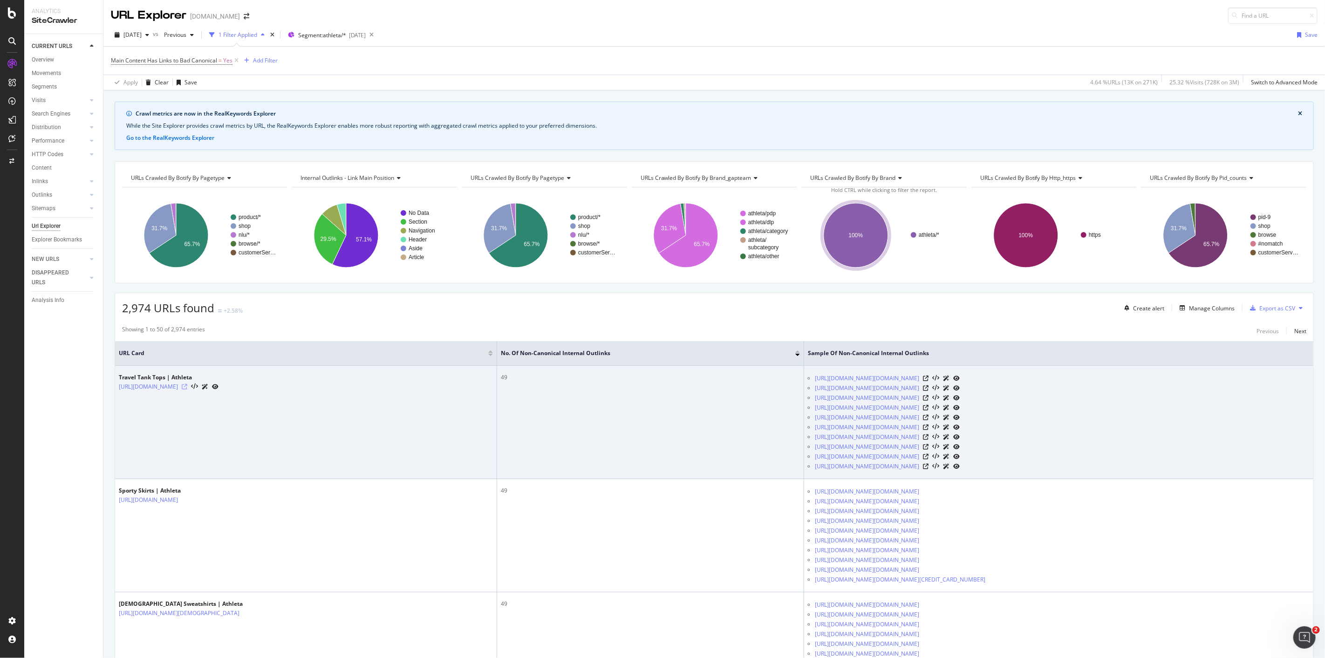
click at [187, 385] on icon at bounding box center [185, 387] width 6 height 6
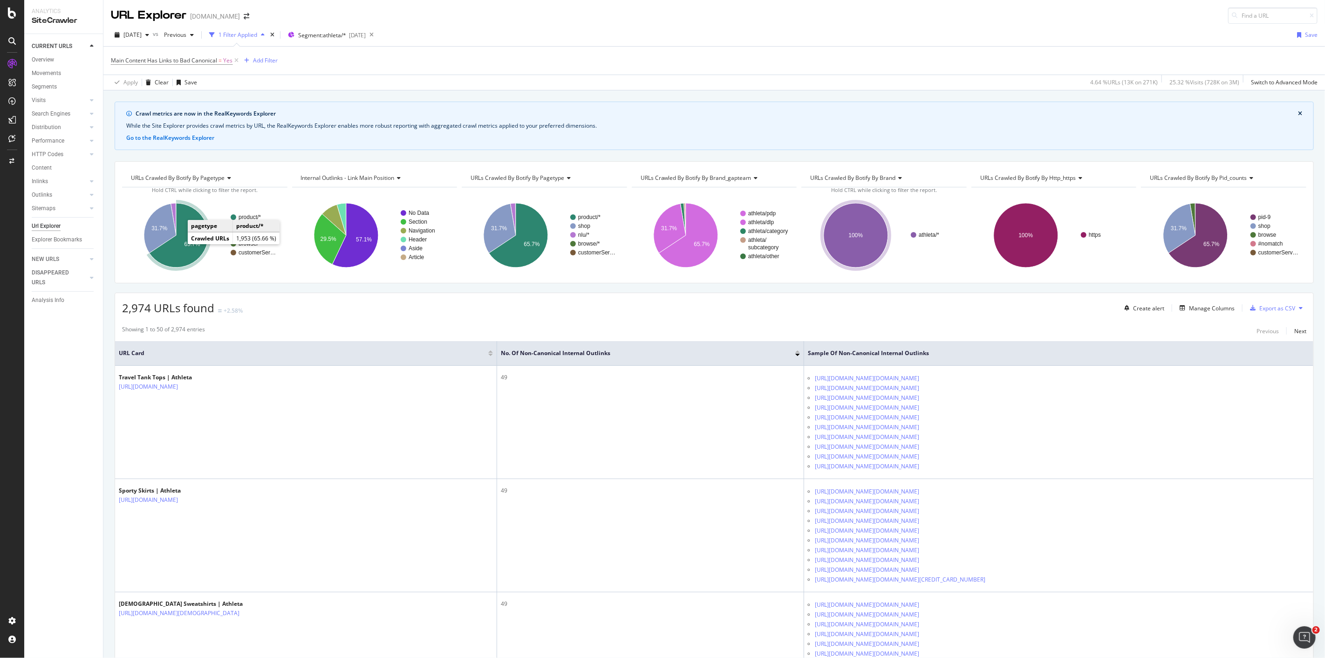
click at [181, 245] on icon "A chart." at bounding box center [179, 235] width 59 height 64
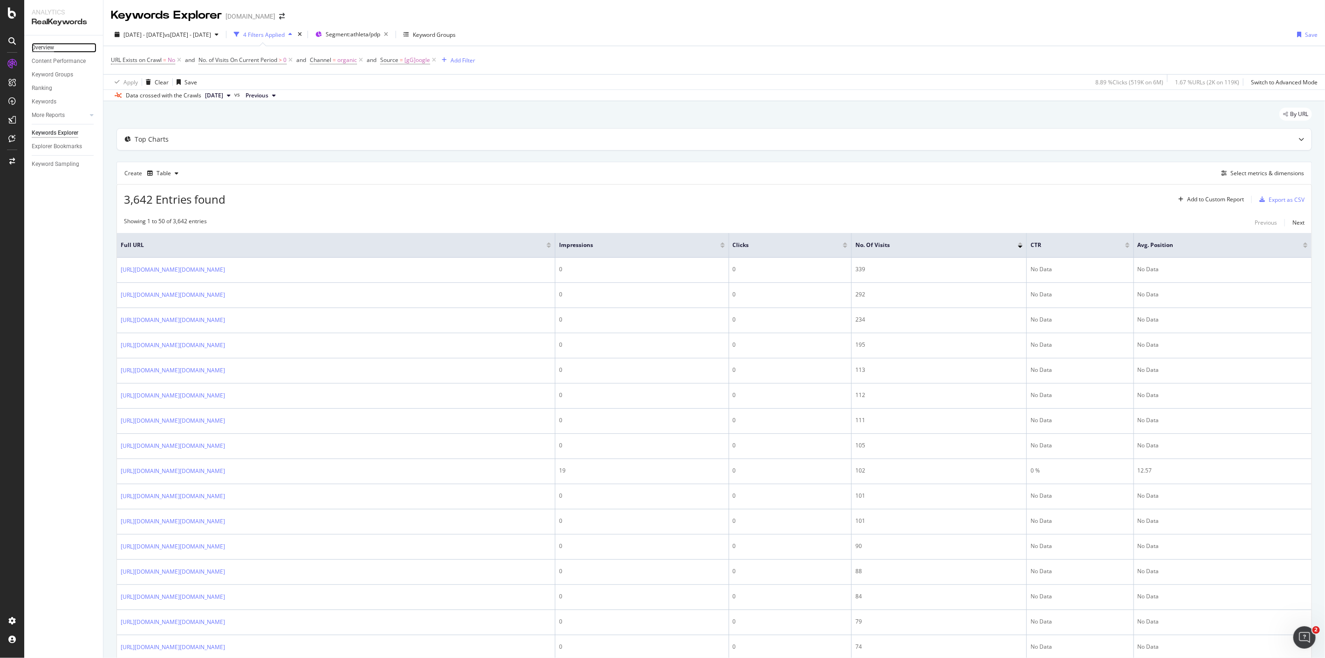
click at [48, 44] on div "Overview" at bounding box center [43, 48] width 22 height 10
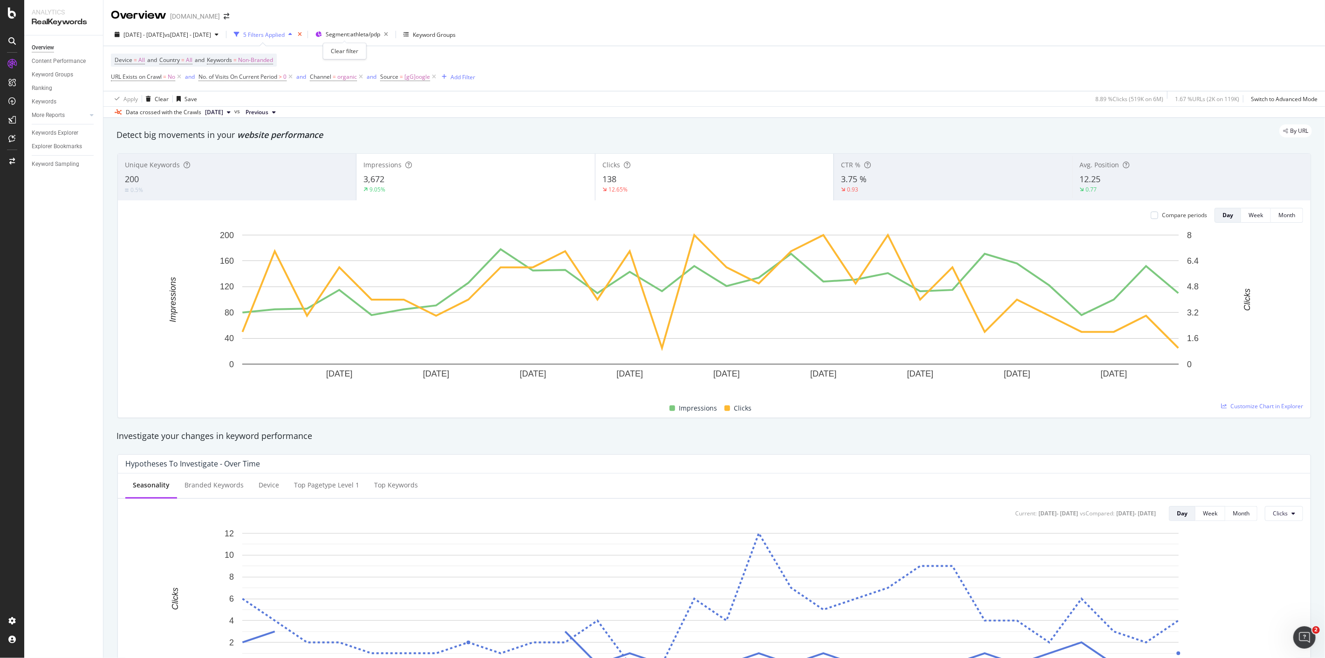
click at [302, 33] on icon "times" at bounding box center [300, 35] width 4 height 6
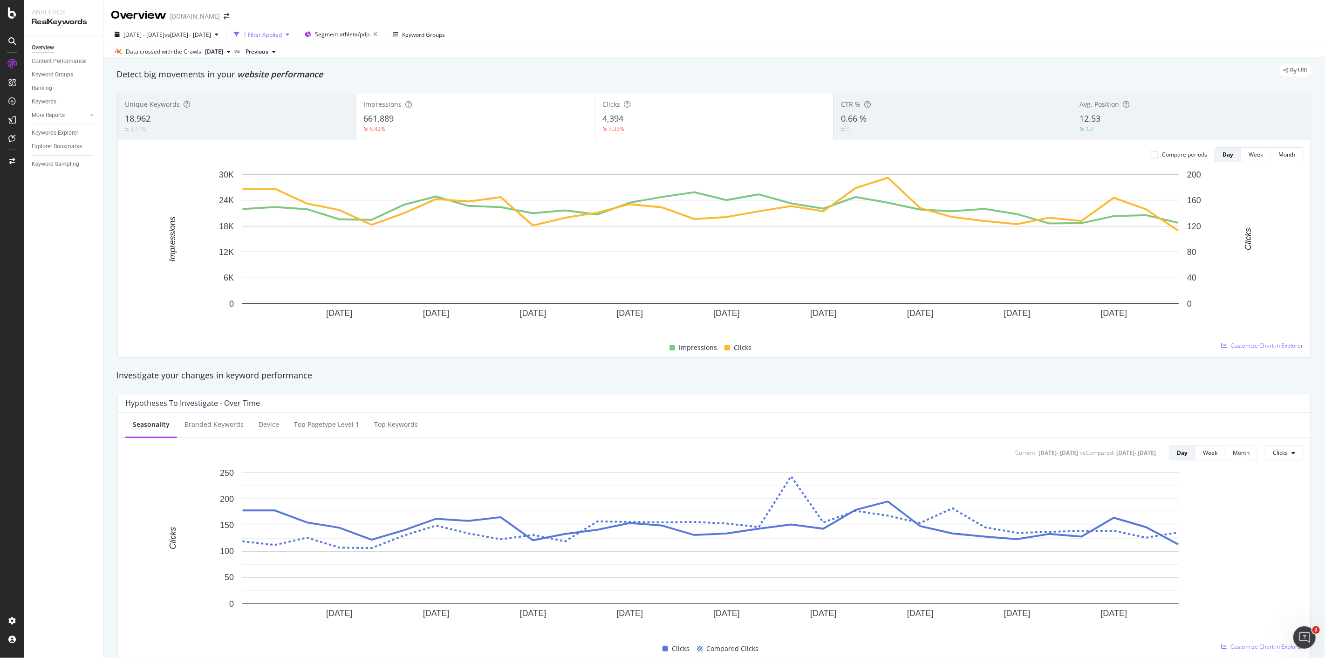
click at [282, 34] on div "1 Filter Applied" at bounding box center [262, 35] width 39 height 8
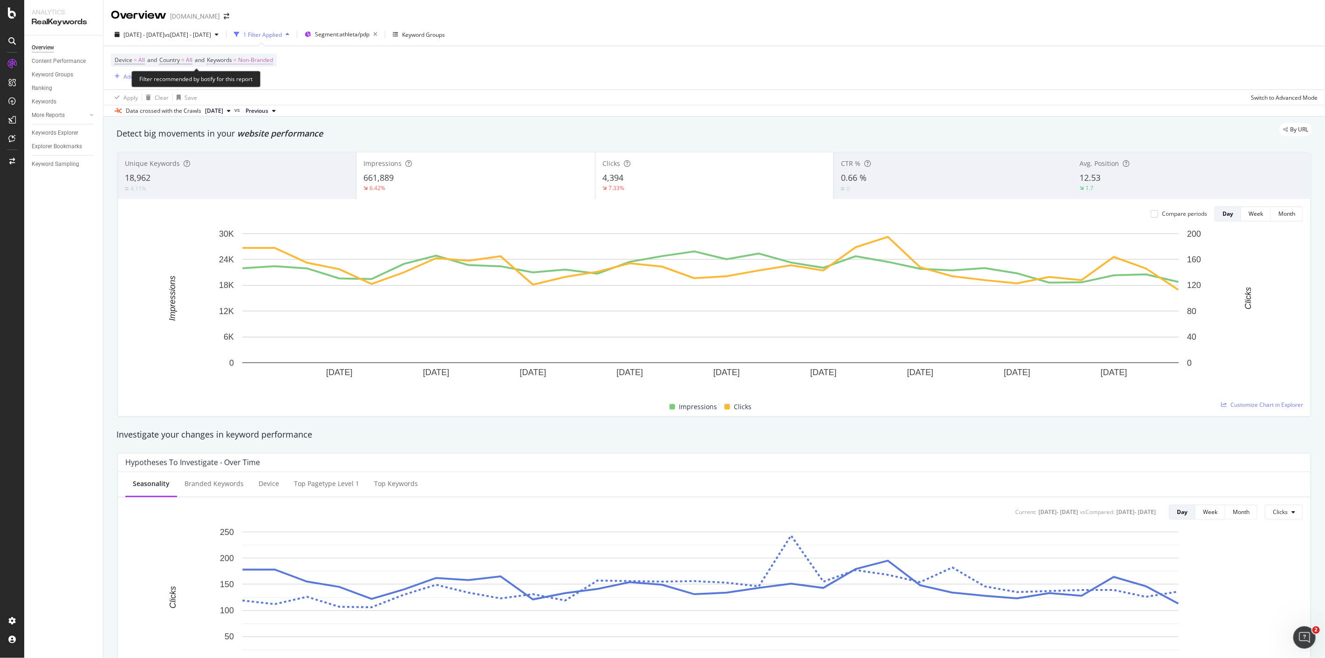
click at [260, 59] on span "Non-Branded" at bounding box center [255, 60] width 35 height 13
click at [254, 85] on span "Non-Branded" at bounding box center [240, 82] width 39 height 8
click at [262, 152] on span "All" at bounding box center [275, 155] width 95 height 8
click at [311, 103] on div "Apply" at bounding box center [316, 102] width 14 height 8
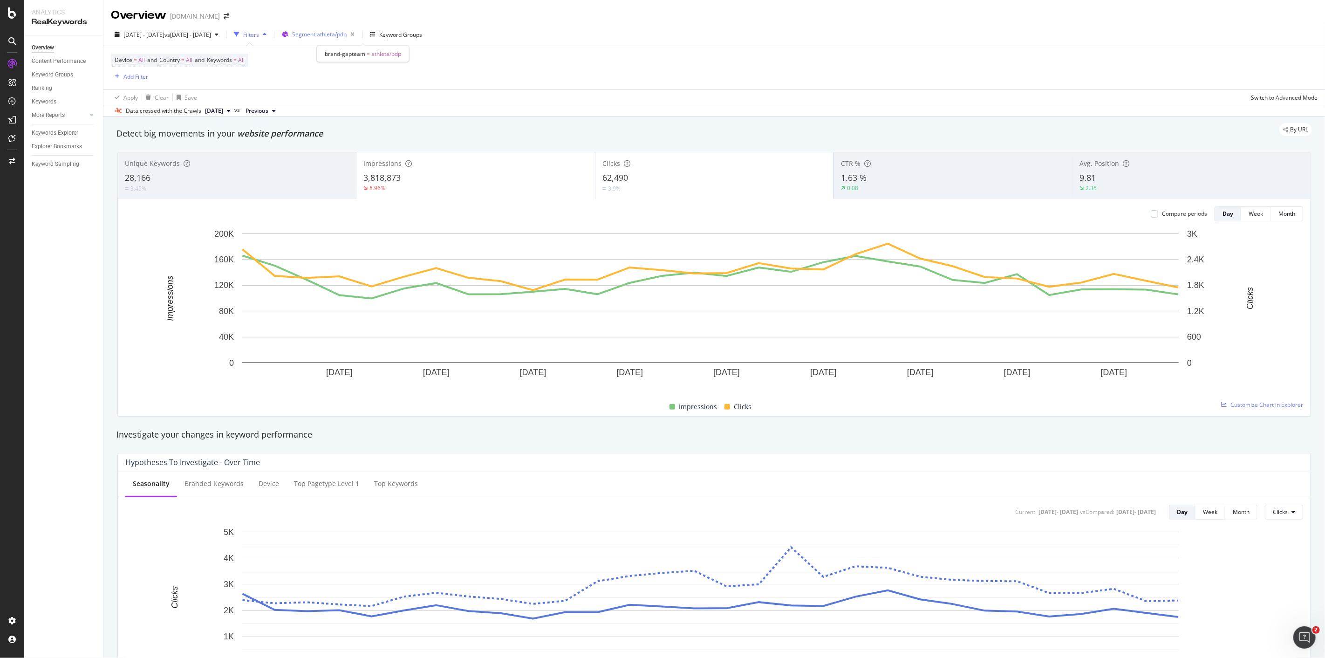
click at [347, 34] on span "Segment: athleta/pdp" at bounding box center [319, 34] width 54 height 8
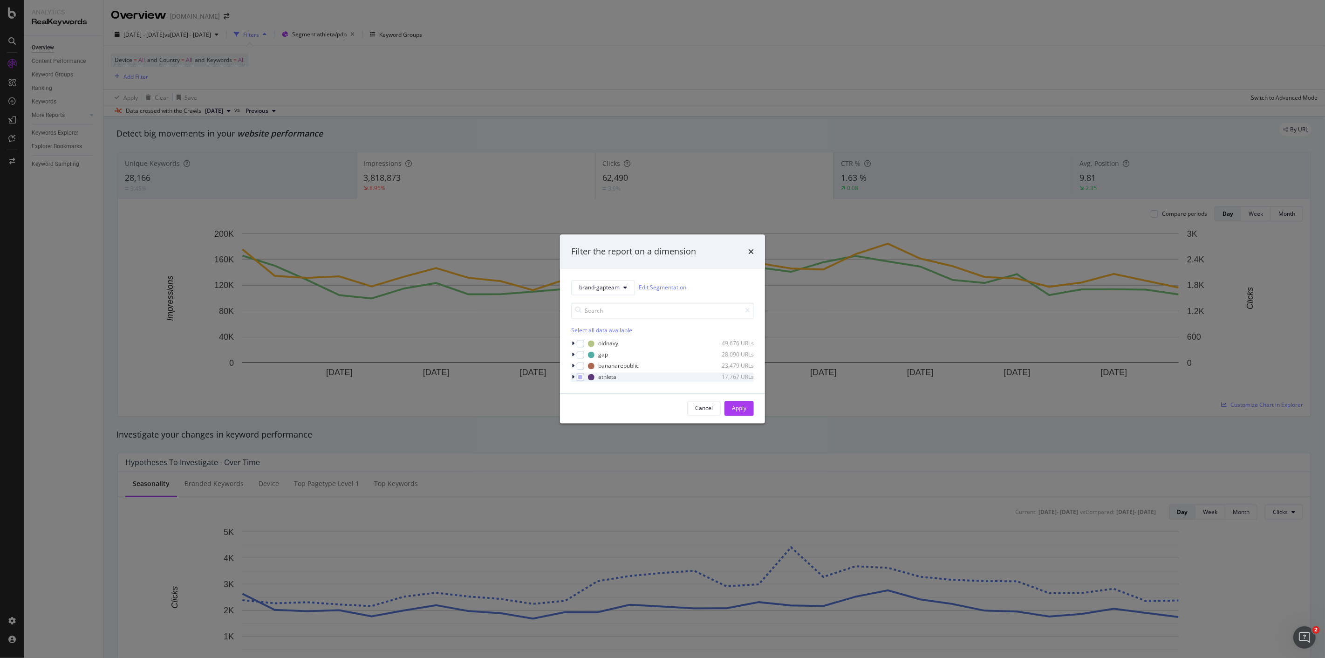
click at [575, 378] on div "modal" at bounding box center [574, 376] width 6 height 9
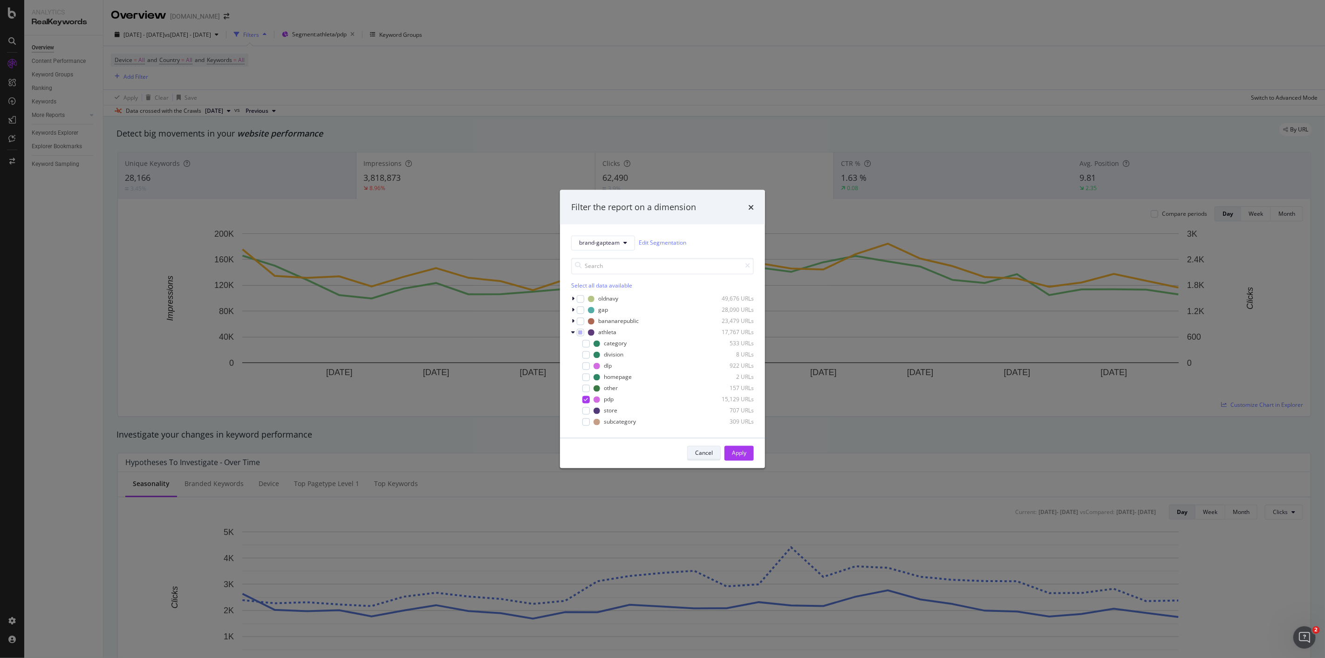
click at [709, 453] on div "Cancel" at bounding box center [704, 453] width 18 height 8
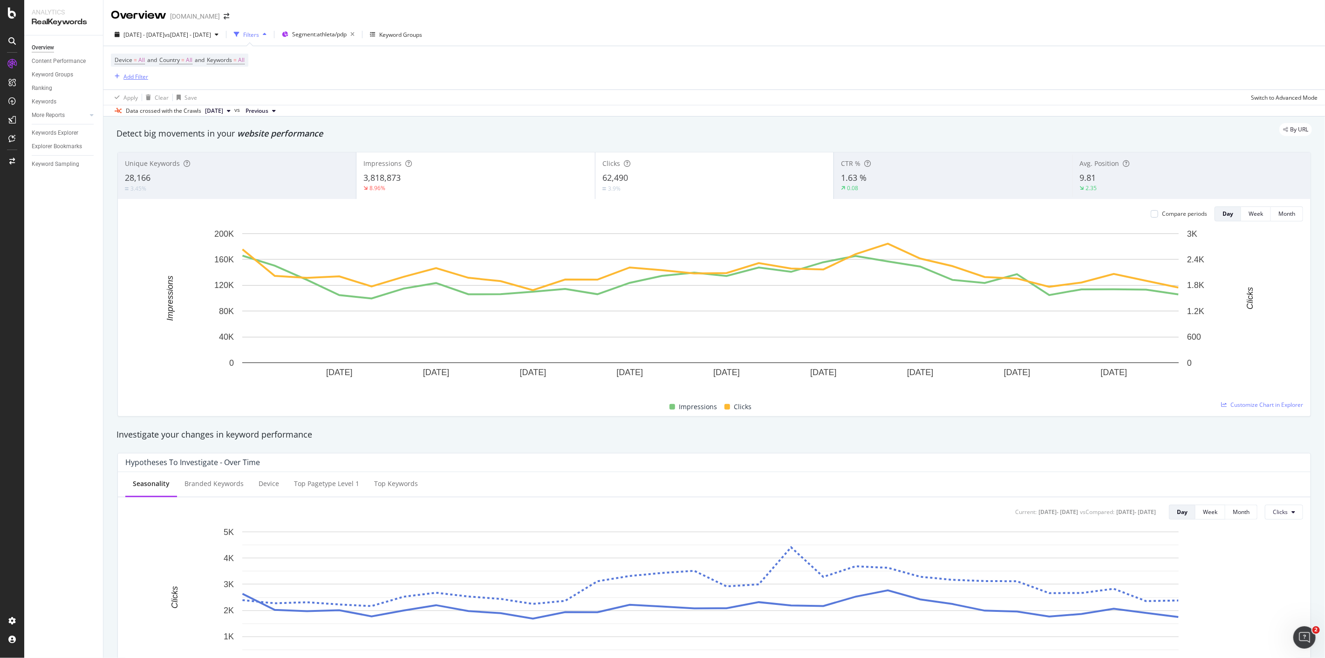
click at [131, 75] on div "Add Filter" at bounding box center [135, 77] width 25 height 8
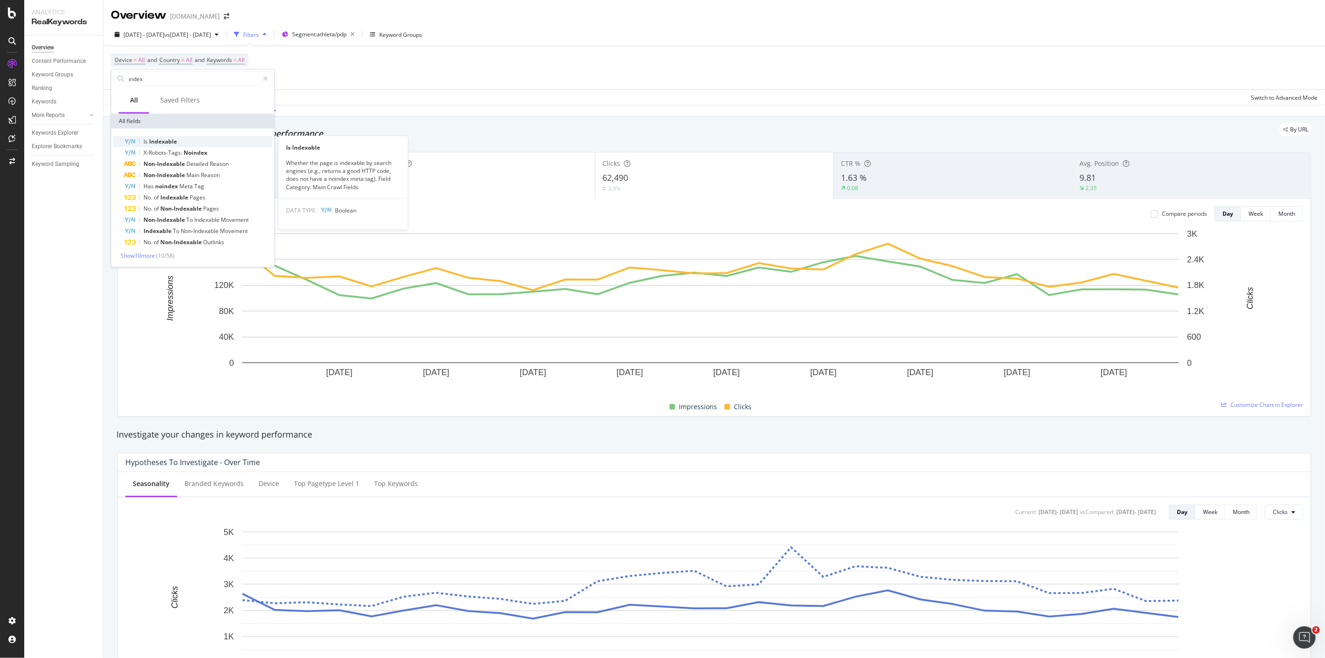
type input "index"
click at [170, 142] on span "Indexable" at bounding box center [163, 141] width 28 height 8
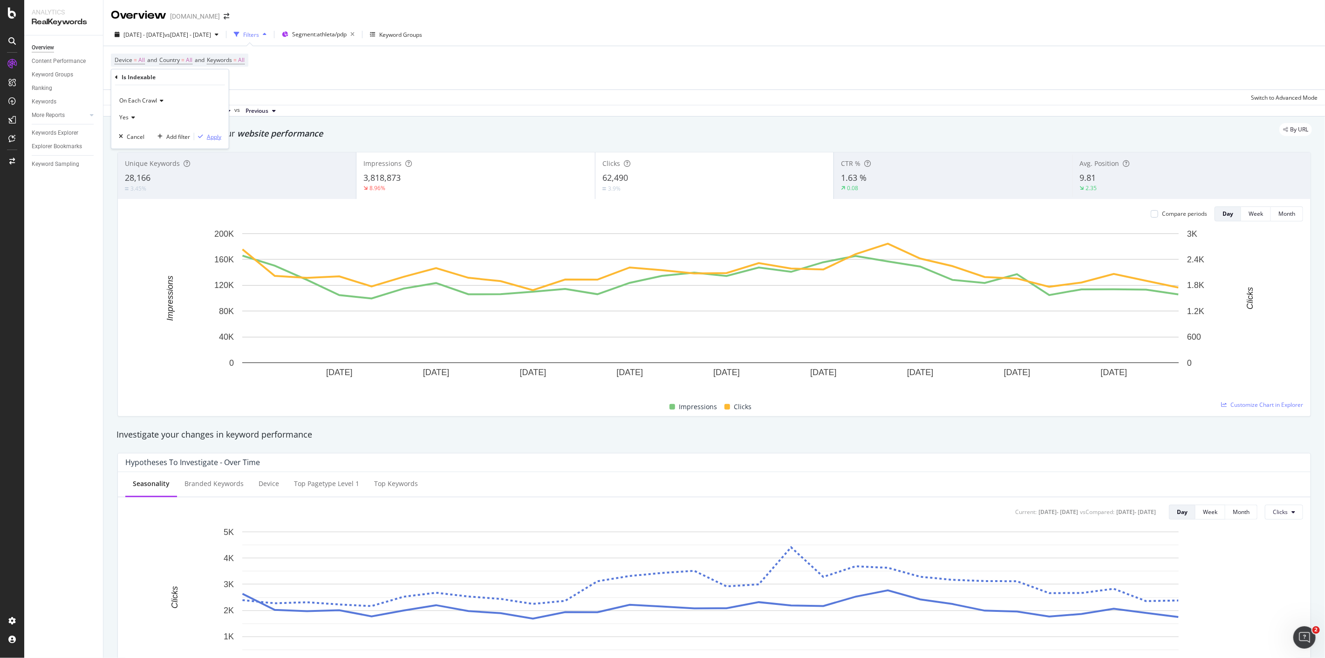
click at [213, 139] on div "Apply" at bounding box center [214, 136] width 14 height 8
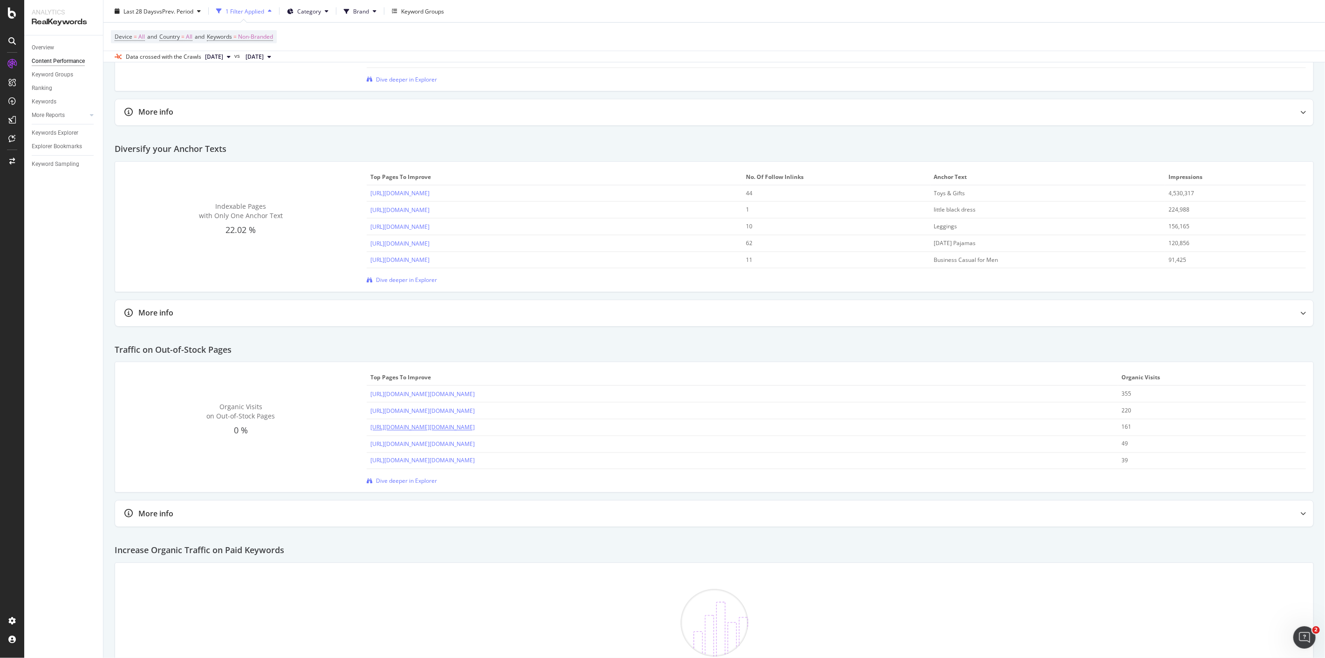
scroll to position [1087, 0]
